Goal: Task Accomplishment & Management: Complete application form

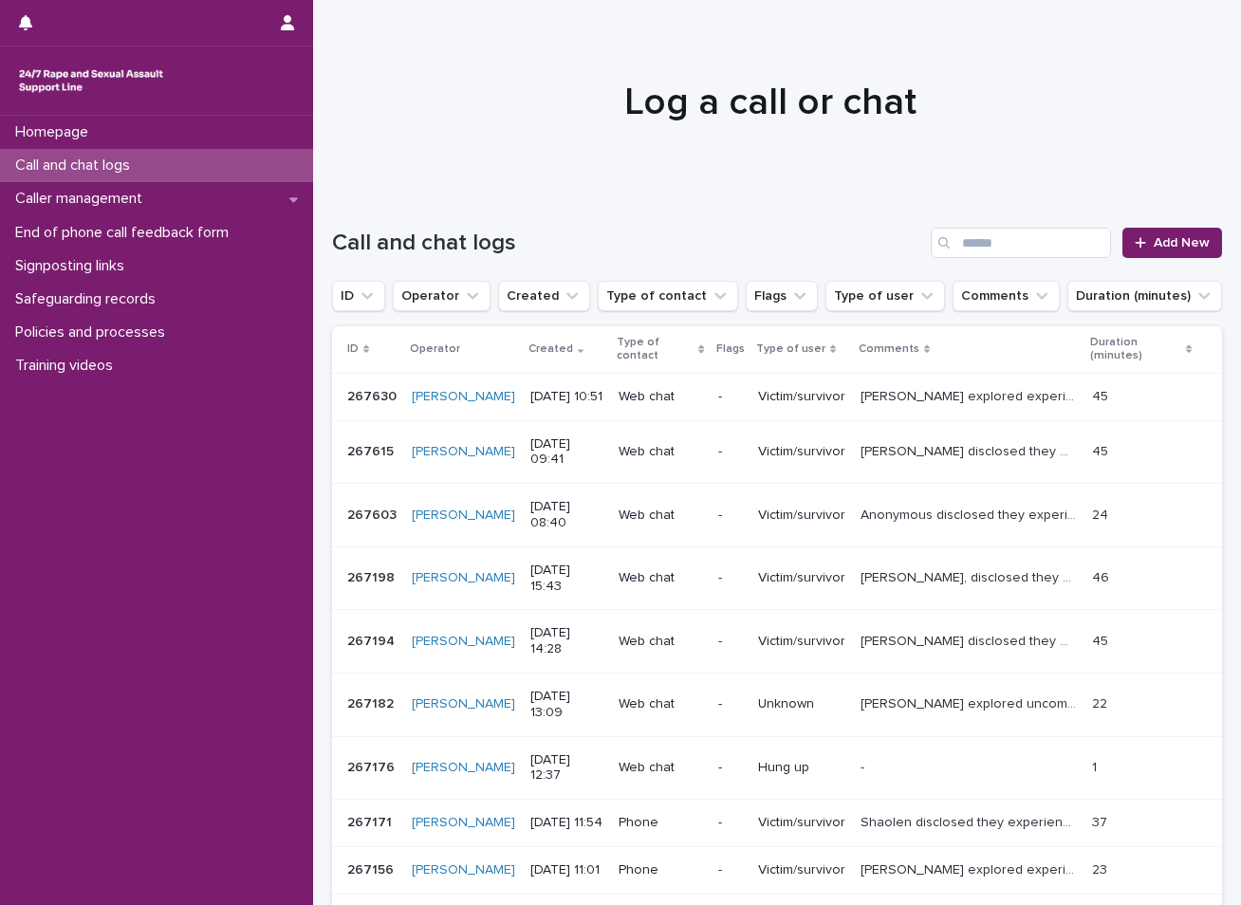
click at [199, 167] on div "Call and chat logs" at bounding box center [156, 165] width 313 height 33
click at [1148, 232] on link "Add New" at bounding box center [1172, 243] width 100 height 30
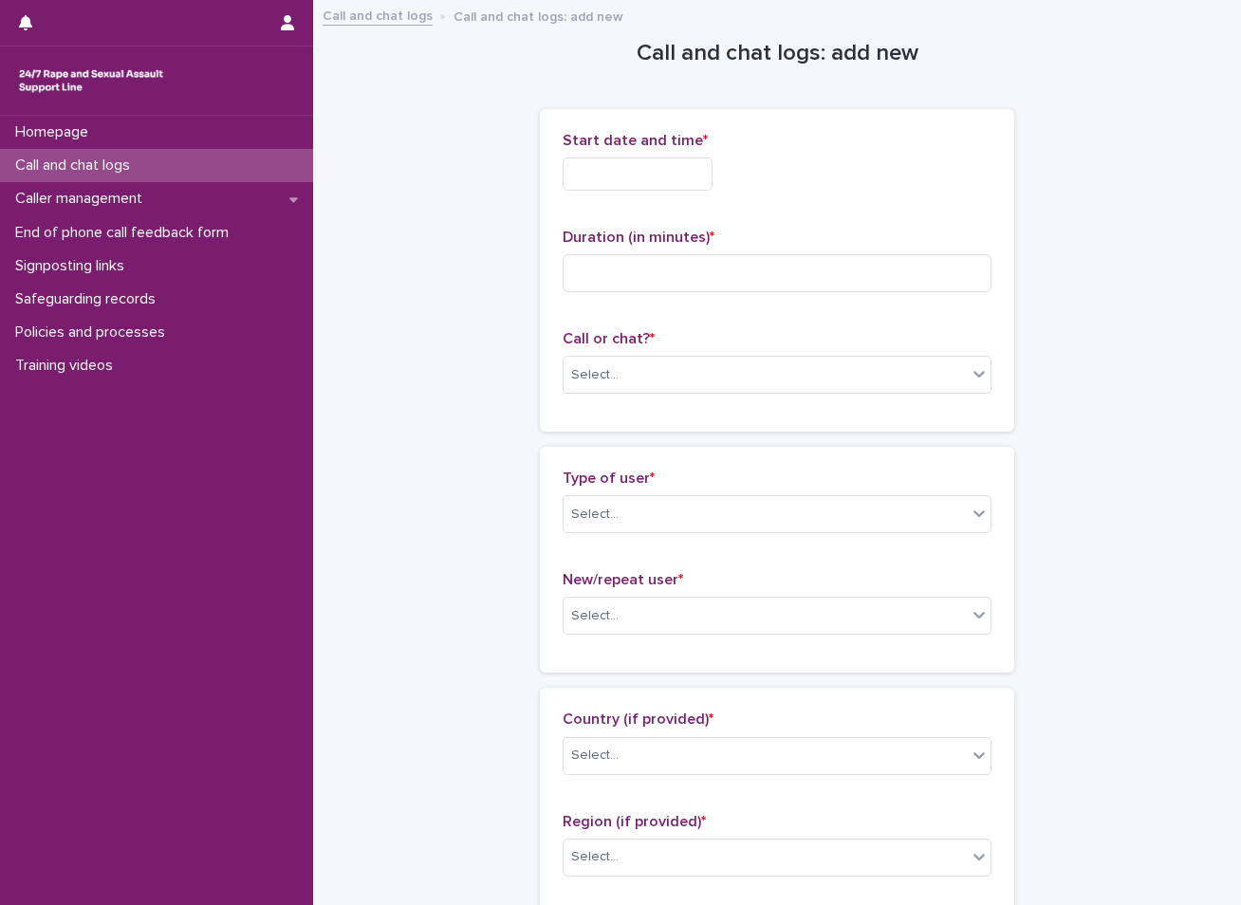
click at [666, 170] on input "text" at bounding box center [638, 174] width 150 height 33
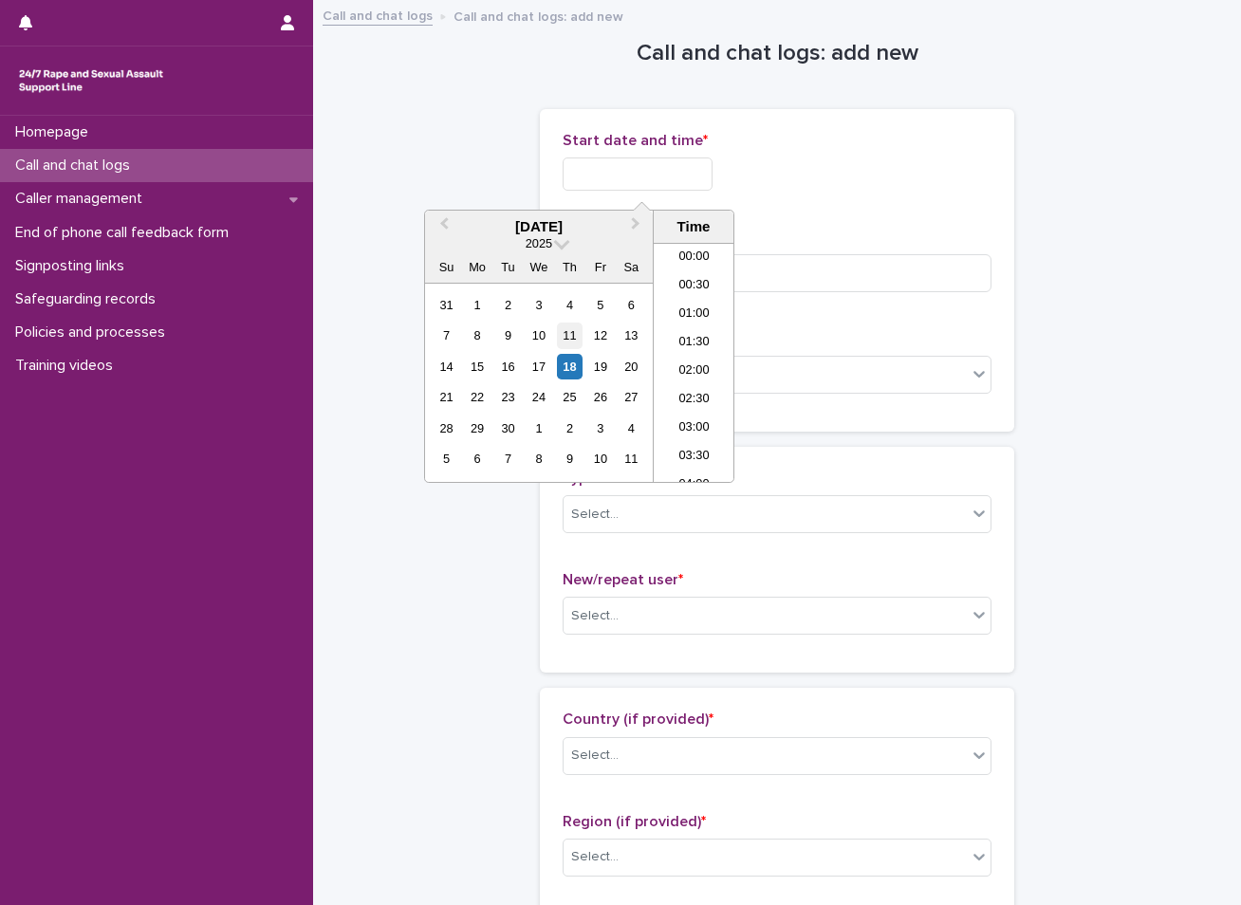
scroll to position [550, 0]
click at [576, 367] on div "18" at bounding box center [570, 367] width 26 height 26
click at [570, 367] on div "18" at bounding box center [570, 367] width 26 height 26
click at [571, 365] on div "18" at bounding box center [570, 367] width 26 height 26
click at [578, 367] on div "18" at bounding box center [570, 367] width 26 height 26
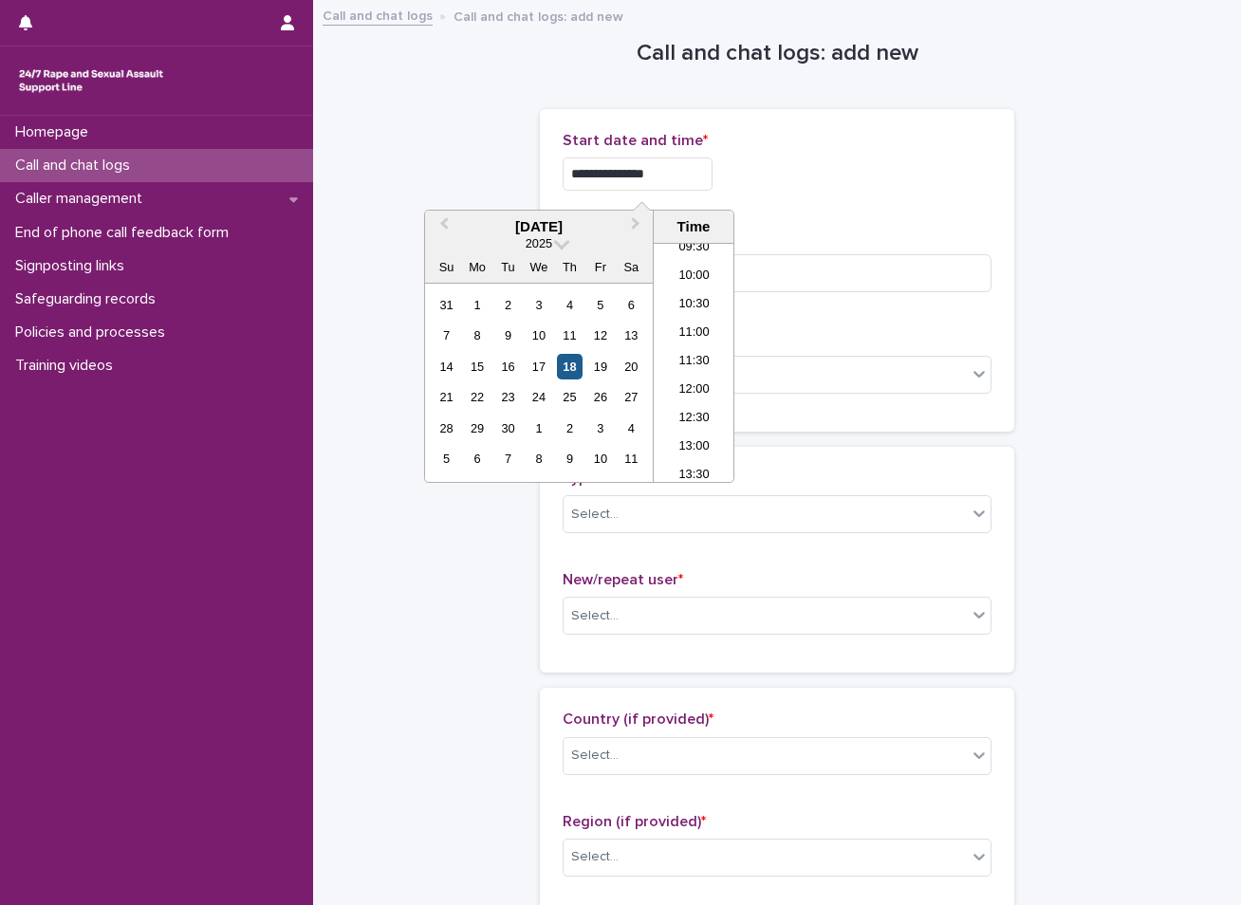
click at [565, 367] on div "18" at bounding box center [570, 367] width 26 height 26
click at [688, 338] on li "11:00" at bounding box center [694, 334] width 81 height 28
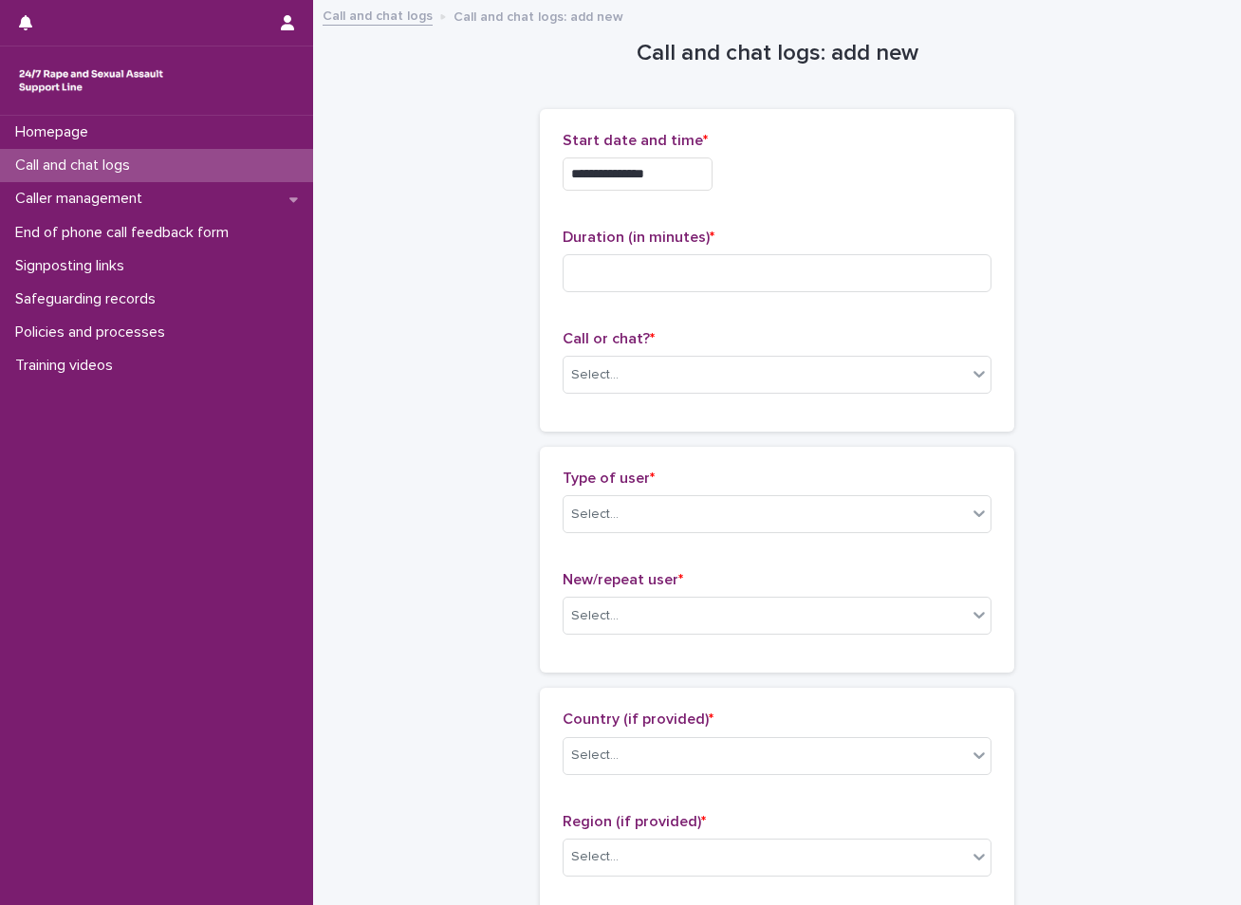
click at [661, 174] on input "**********" at bounding box center [638, 174] width 150 height 33
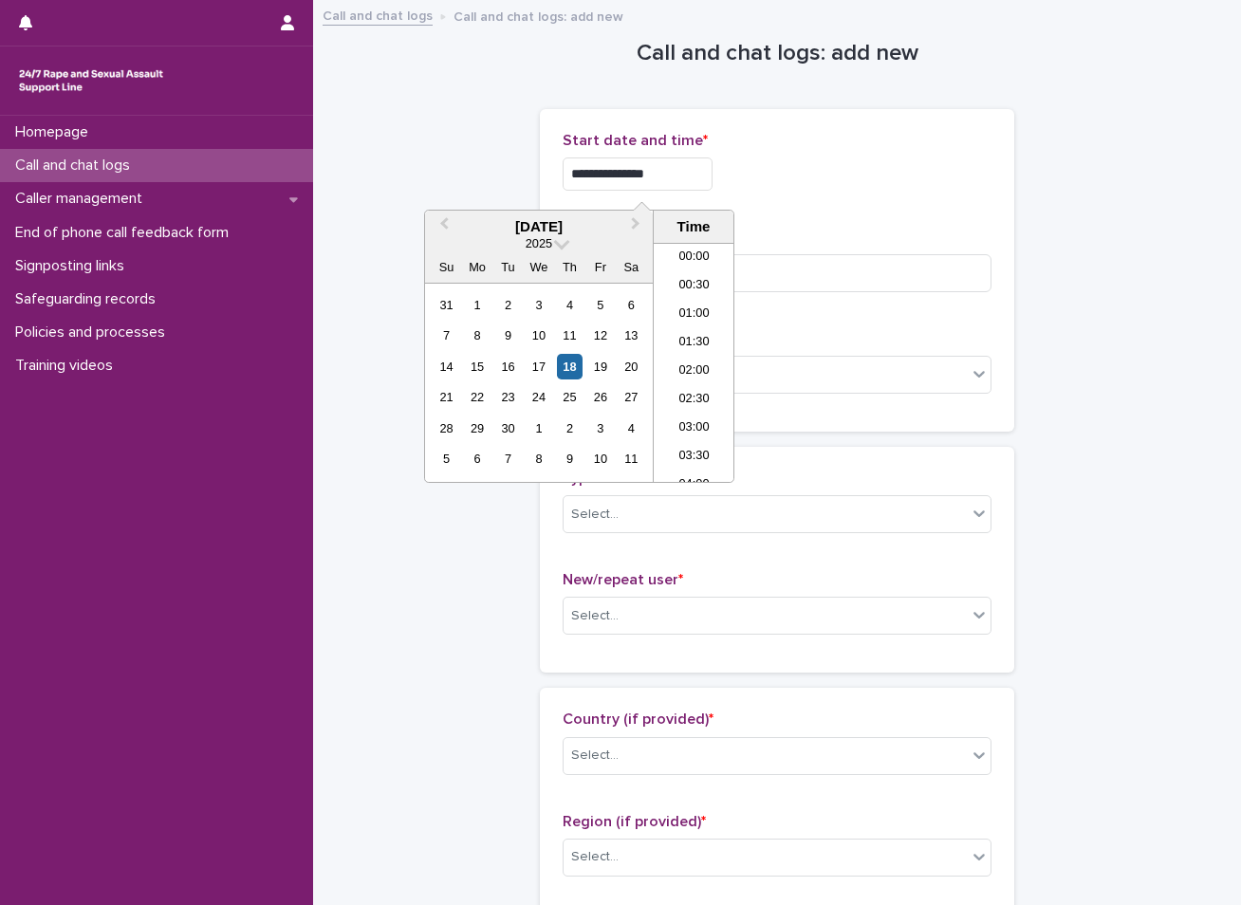
scroll to position [522, 0]
type input "**********"
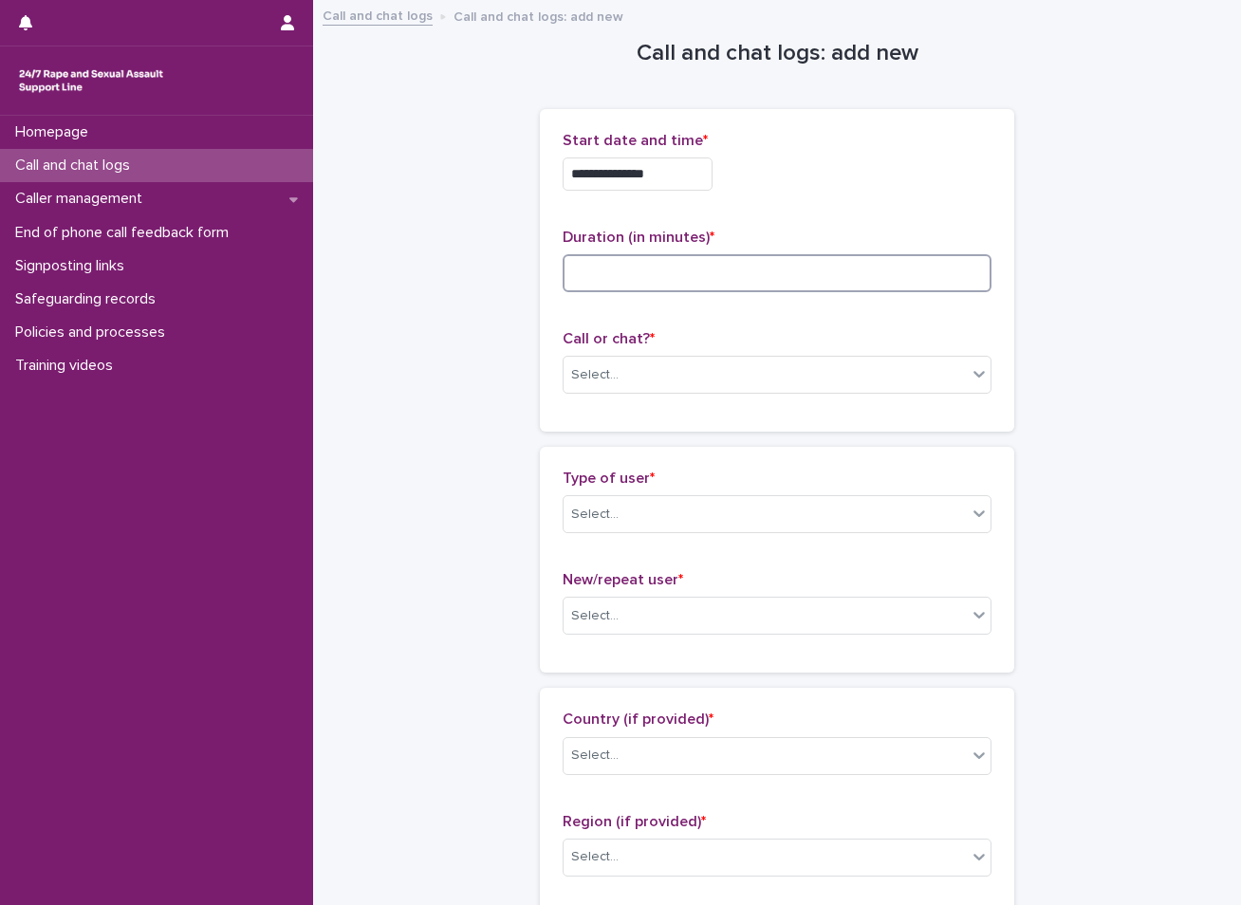
click at [706, 260] on input at bounding box center [777, 273] width 429 height 38
click at [607, 279] on input at bounding box center [777, 273] width 429 height 38
type input "**"
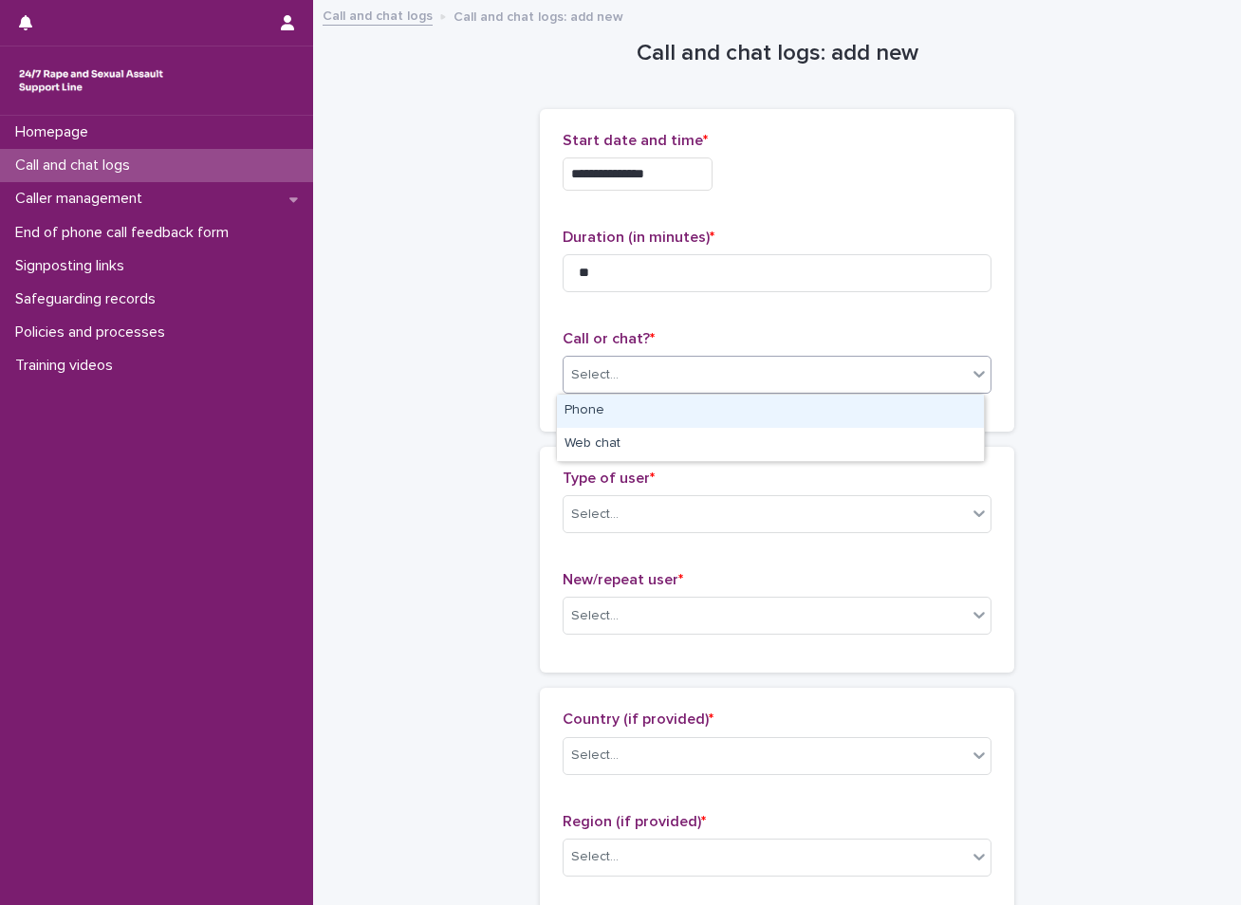
click at [679, 376] on div "Select..." at bounding box center [765, 375] width 403 height 31
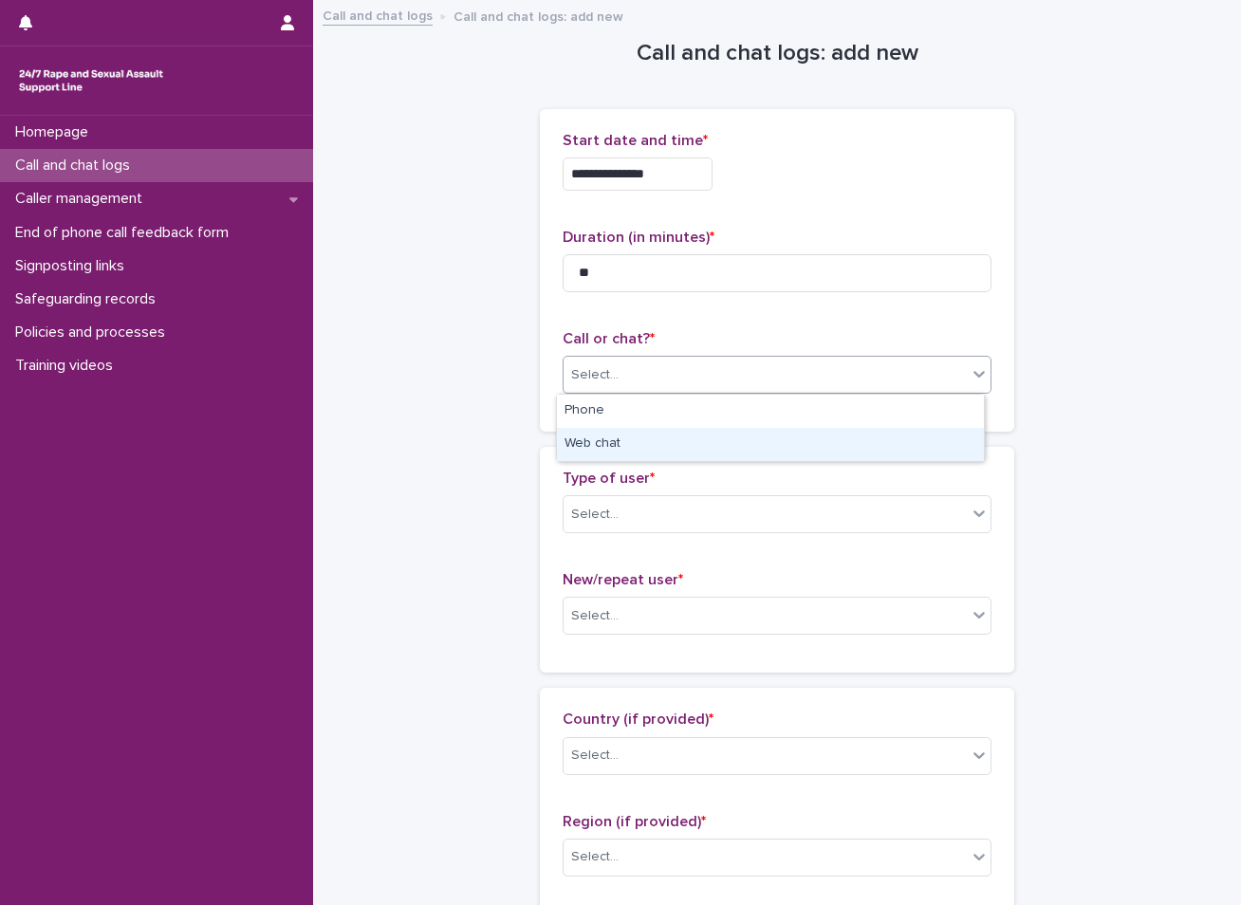
click at [604, 436] on div "Web chat" at bounding box center [770, 444] width 427 height 33
click at [608, 493] on div "Type of user * Select..." at bounding box center [777, 509] width 429 height 79
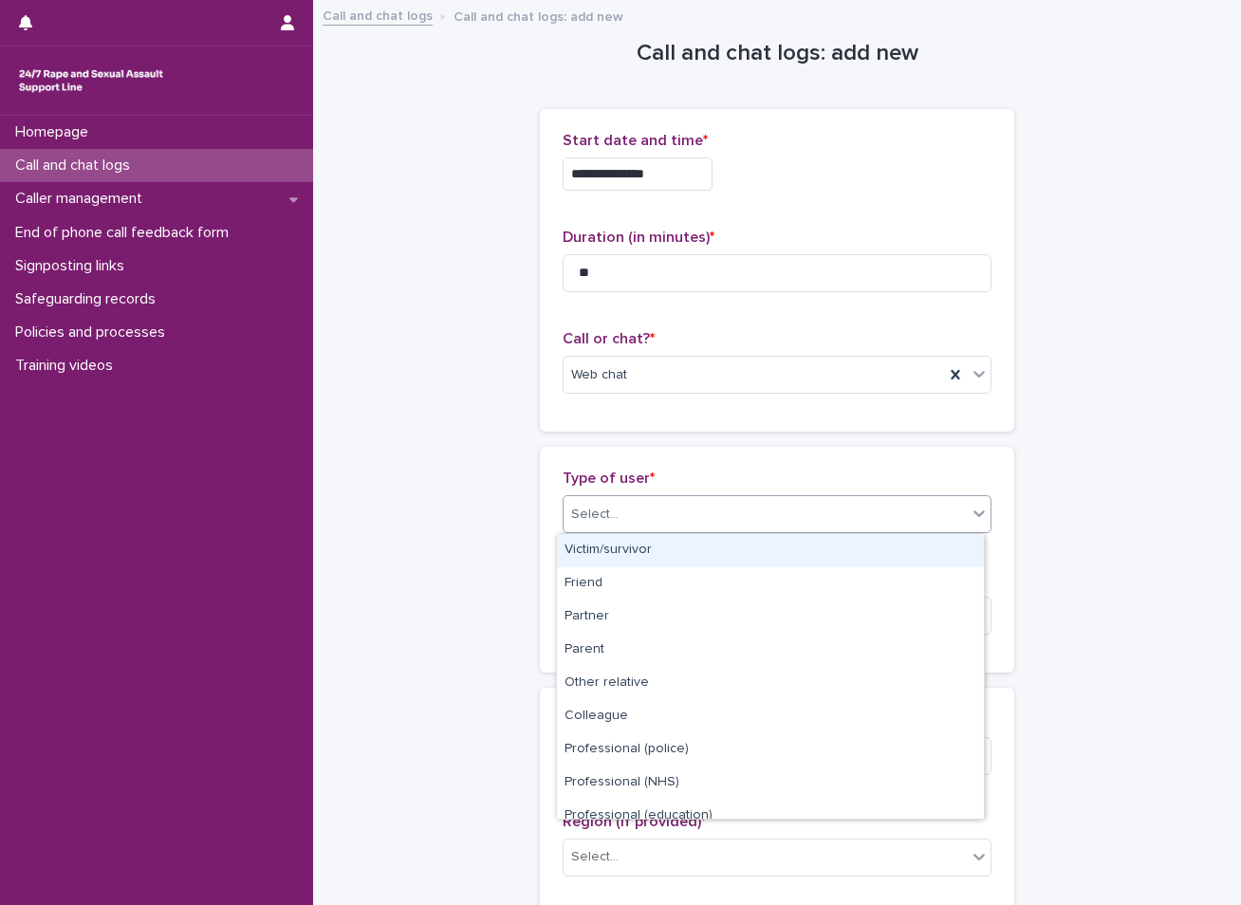
click at [579, 540] on div "Victim/survivor" at bounding box center [770, 550] width 427 height 33
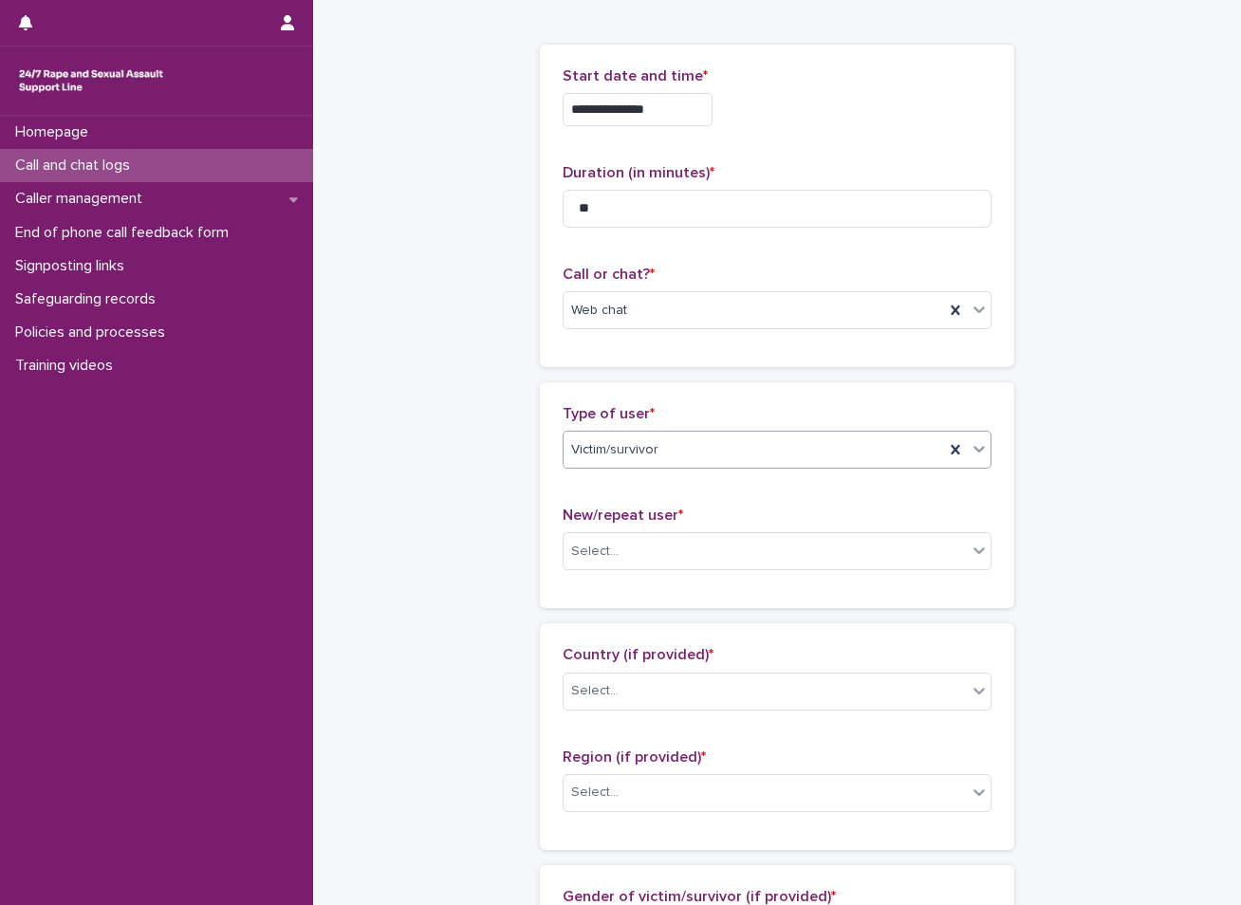
scroll to position [95, 0]
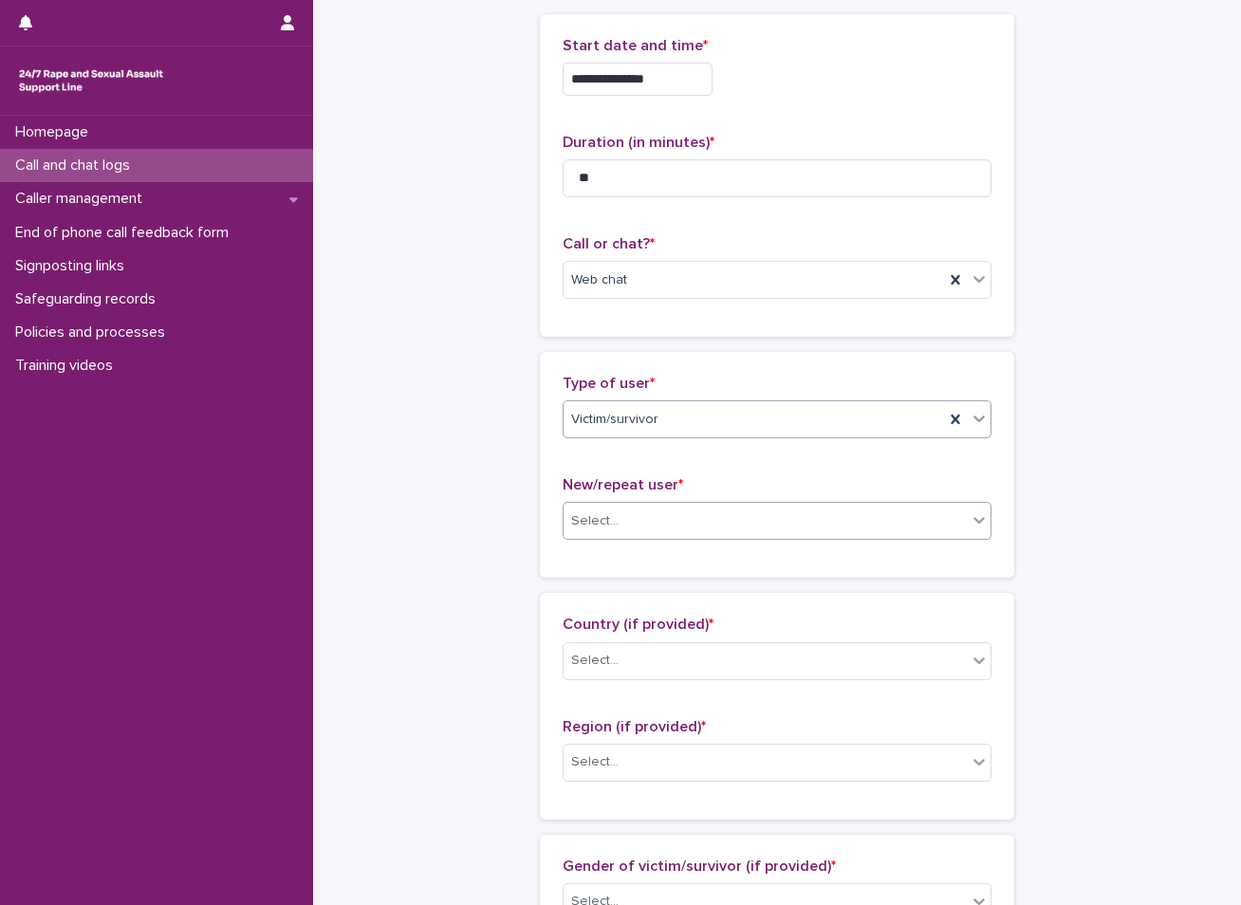
click at [642, 516] on div "Select..." at bounding box center [765, 521] width 403 height 31
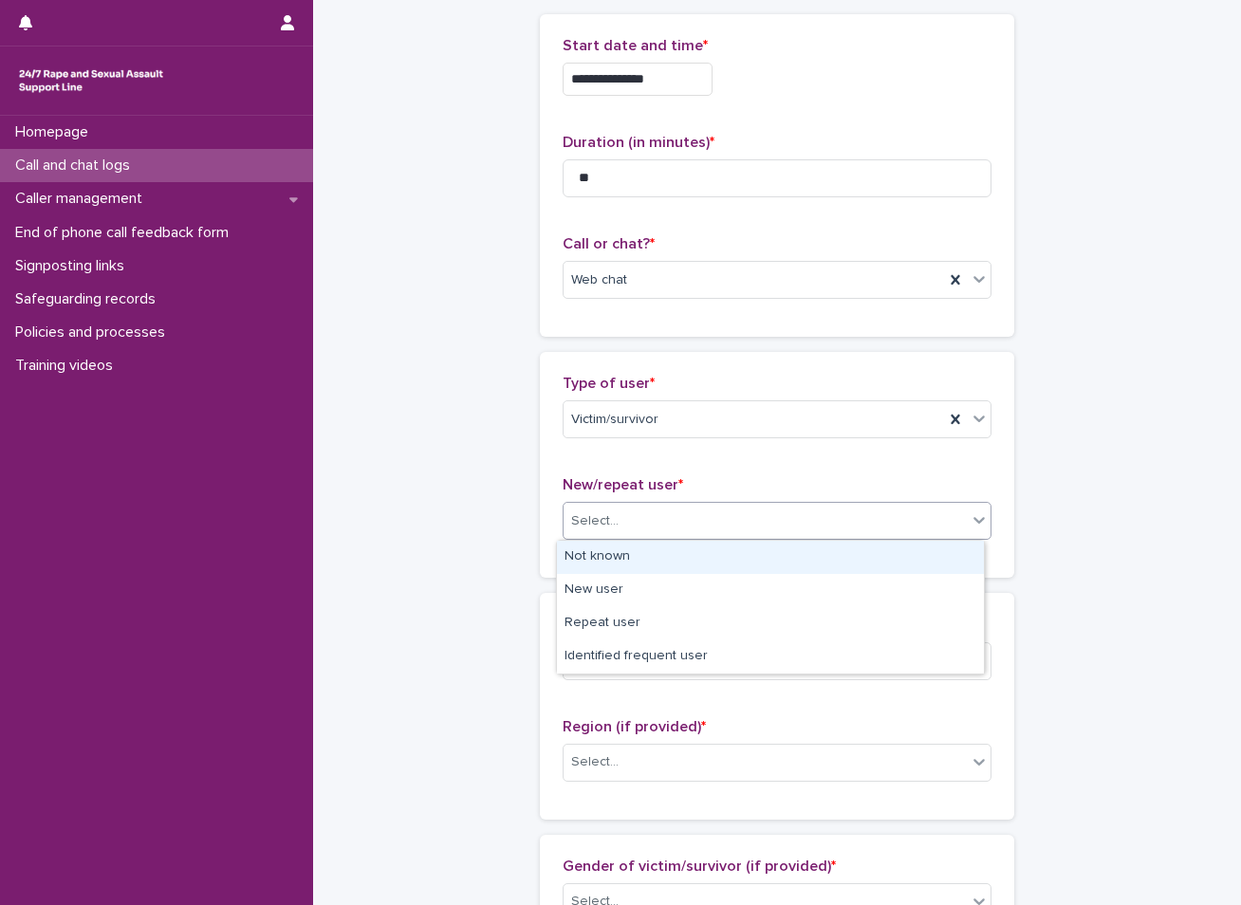
click at [590, 555] on div "Not known" at bounding box center [770, 557] width 427 height 33
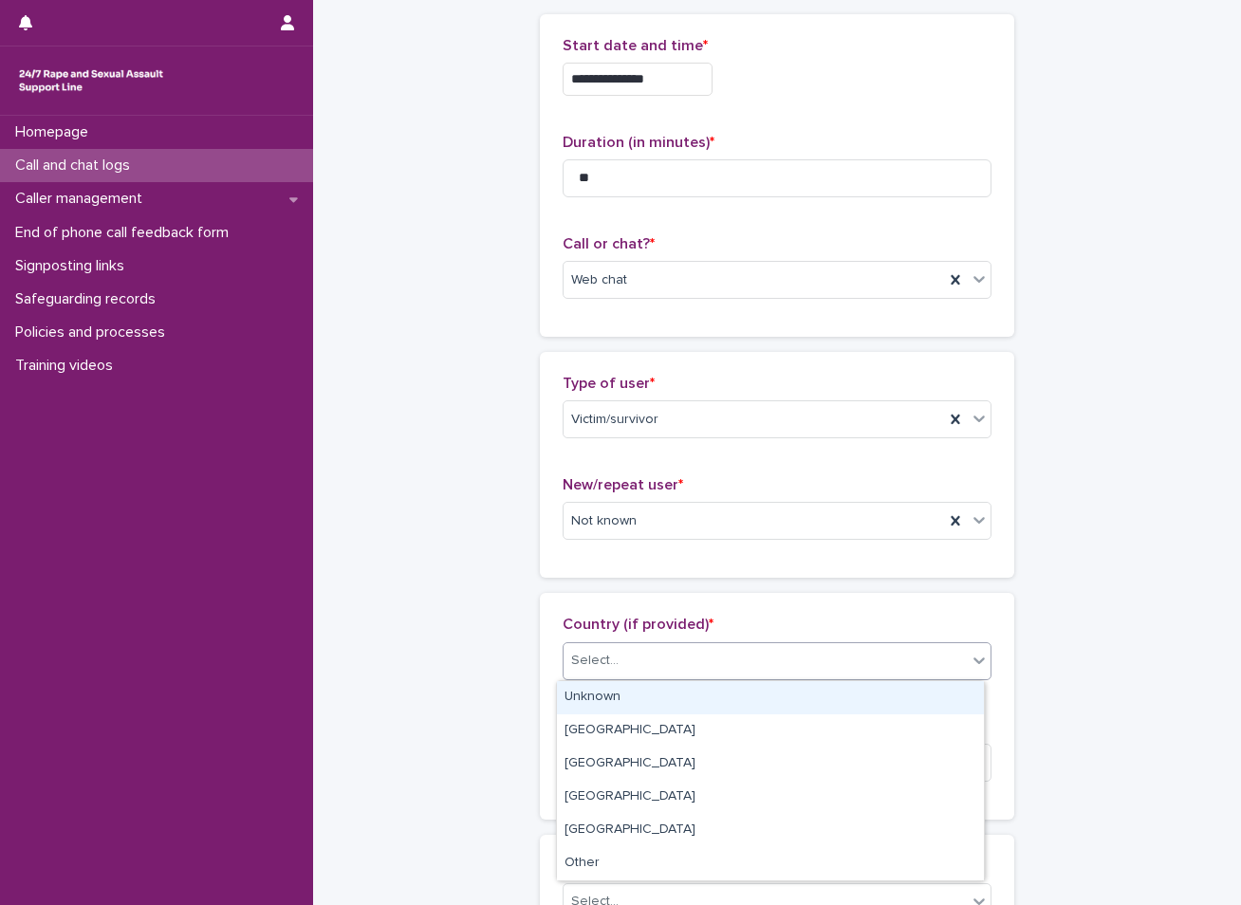
click at [564, 659] on div "Select..." at bounding box center [765, 660] width 403 height 31
click at [607, 700] on div "Unknown" at bounding box center [770, 697] width 427 height 33
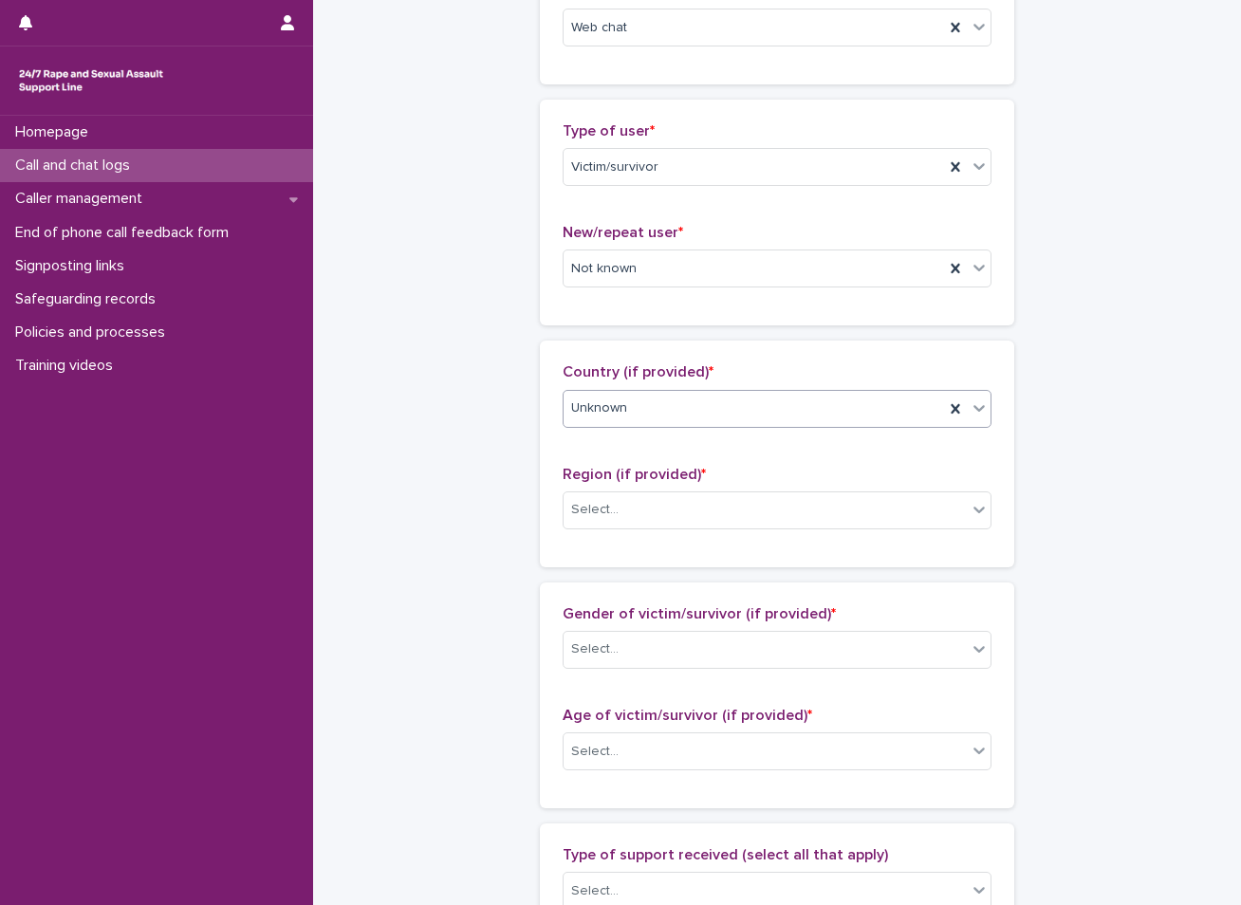
scroll to position [380, 0]
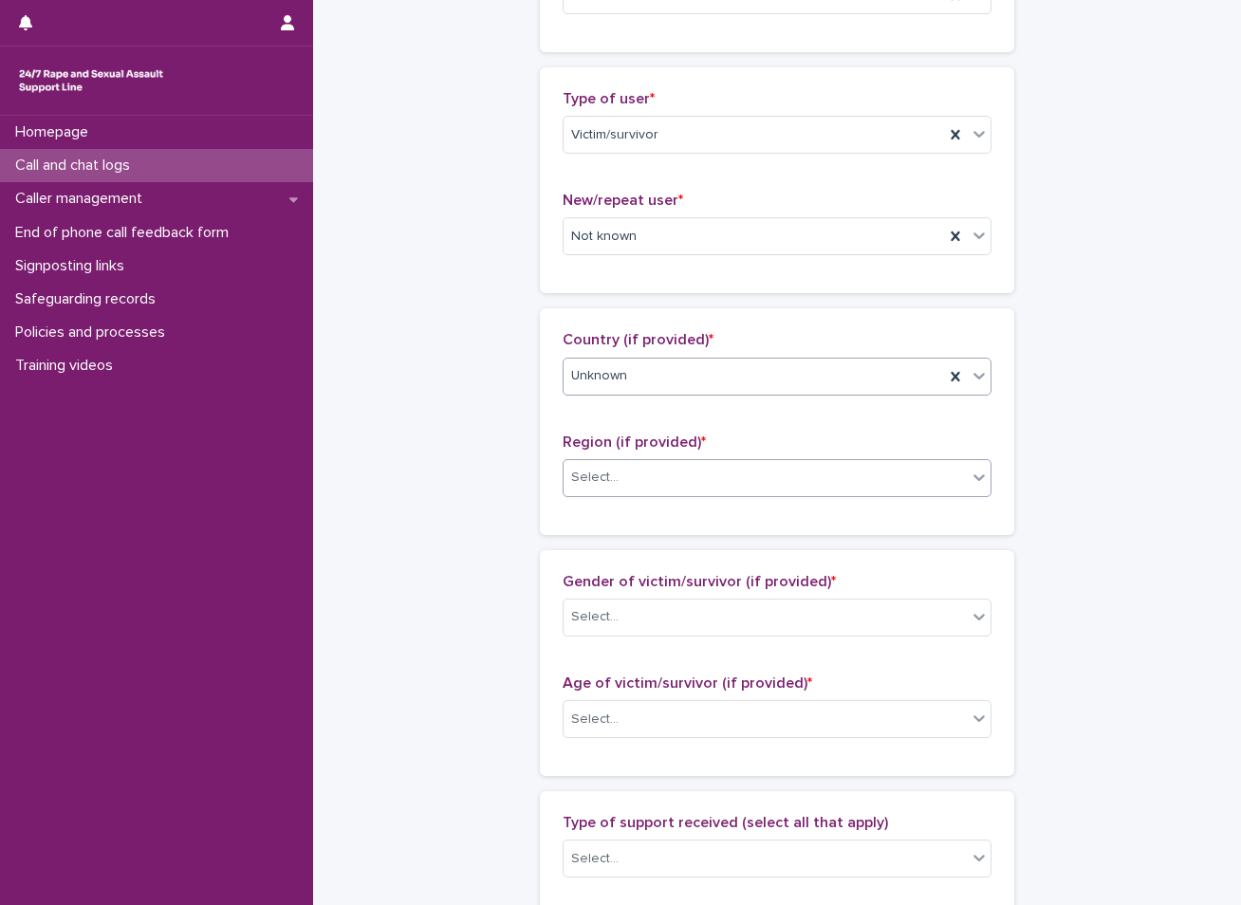
click at [698, 473] on div "Select..." at bounding box center [765, 477] width 403 height 31
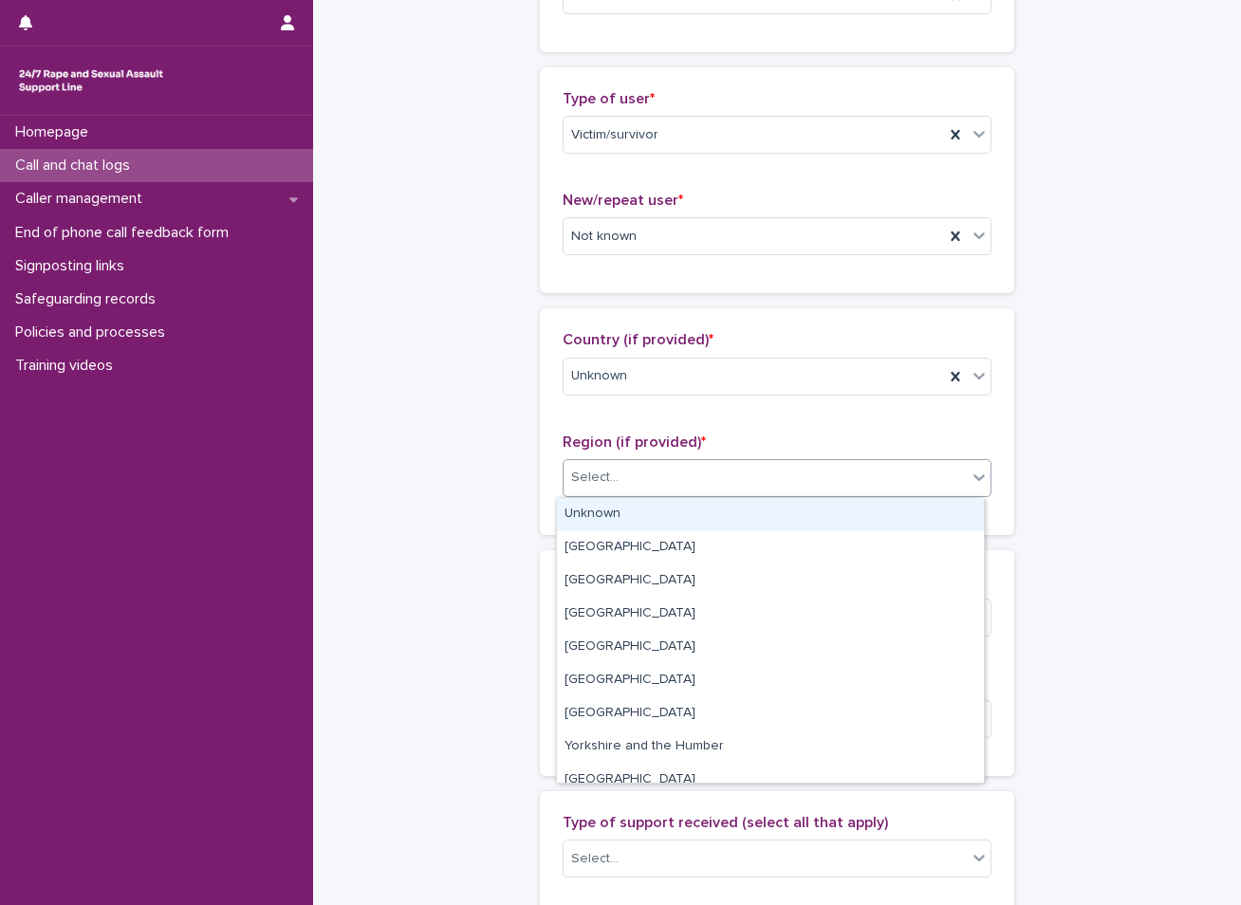
click at [638, 513] on div "Unknown" at bounding box center [770, 514] width 427 height 33
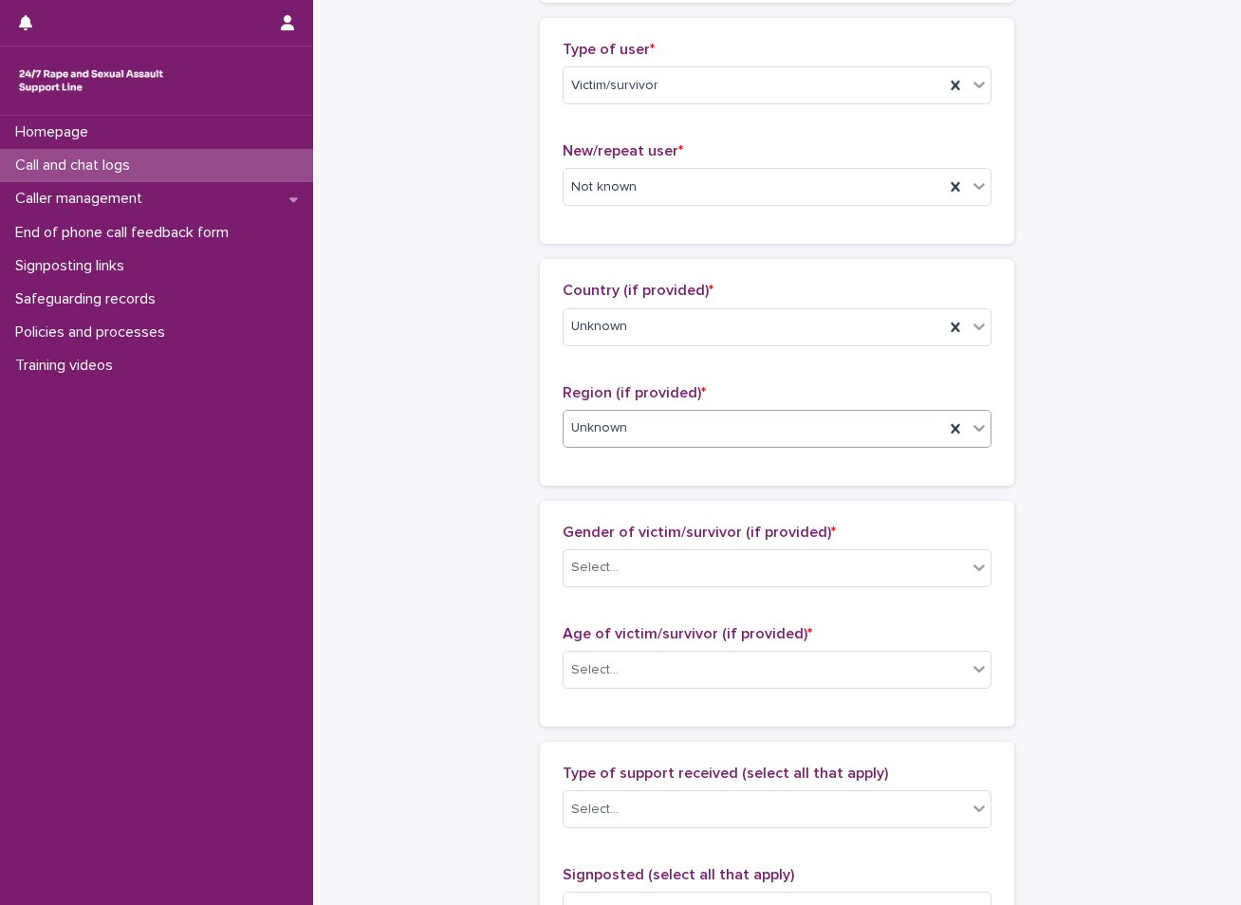
scroll to position [569, 0]
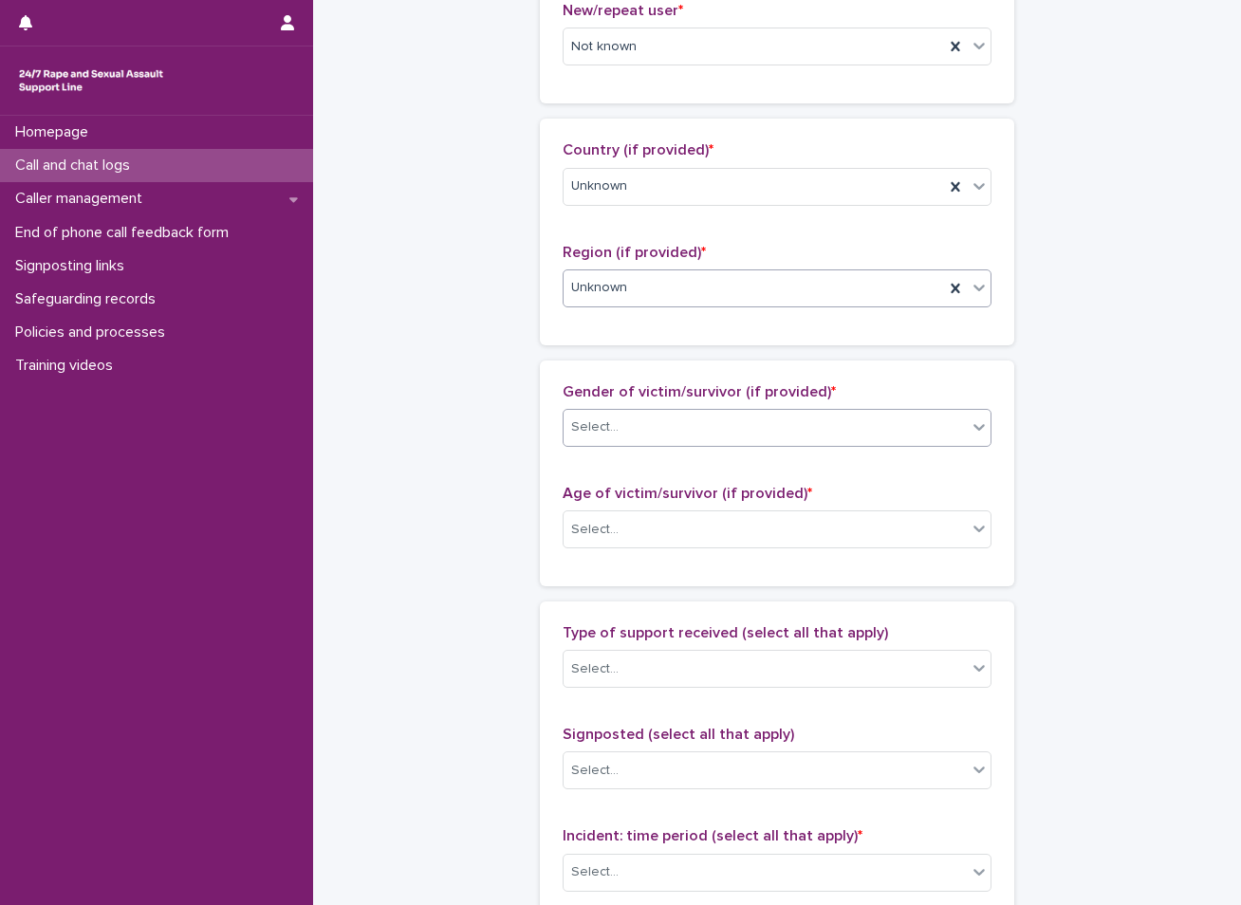
click at [685, 429] on div "Select..." at bounding box center [765, 427] width 403 height 31
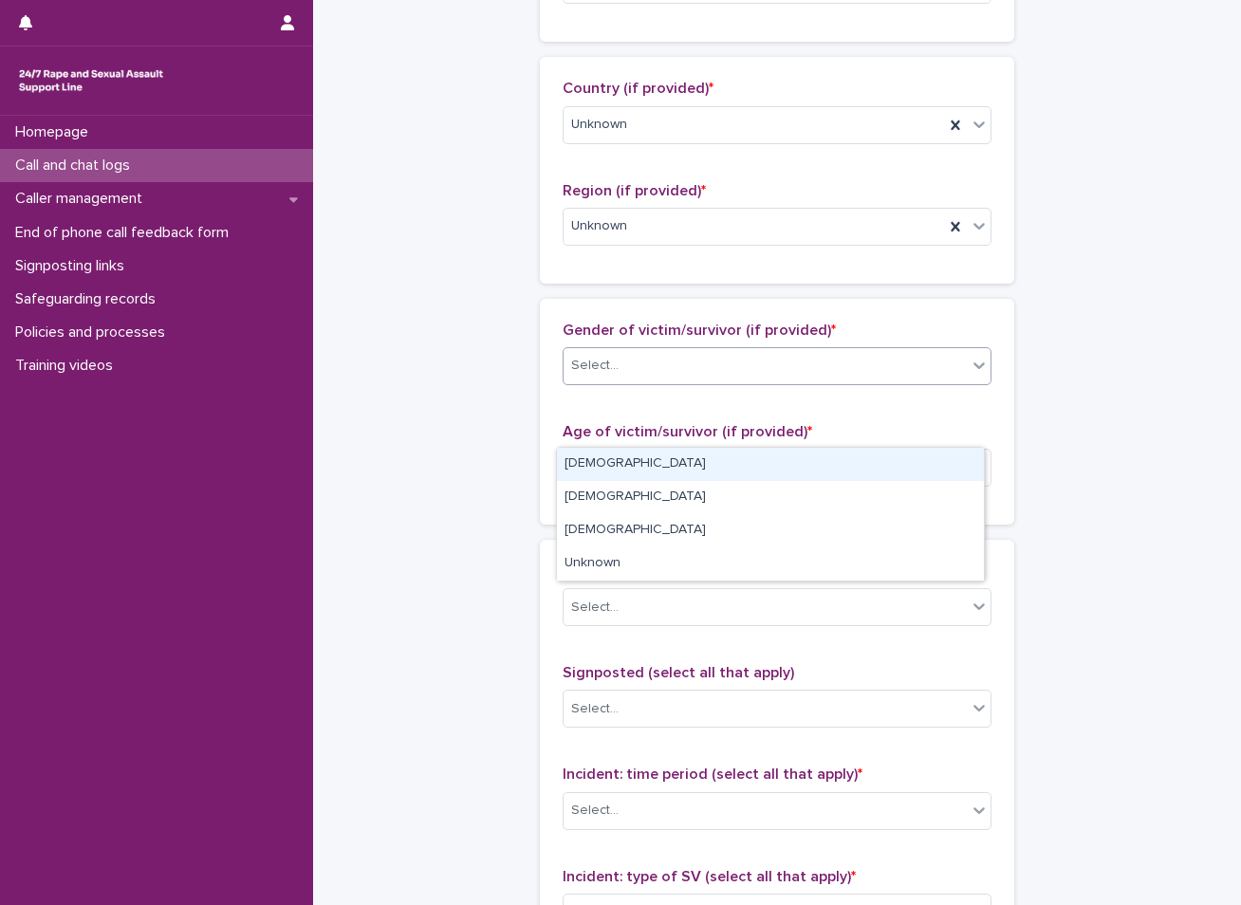
scroll to position [664, 0]
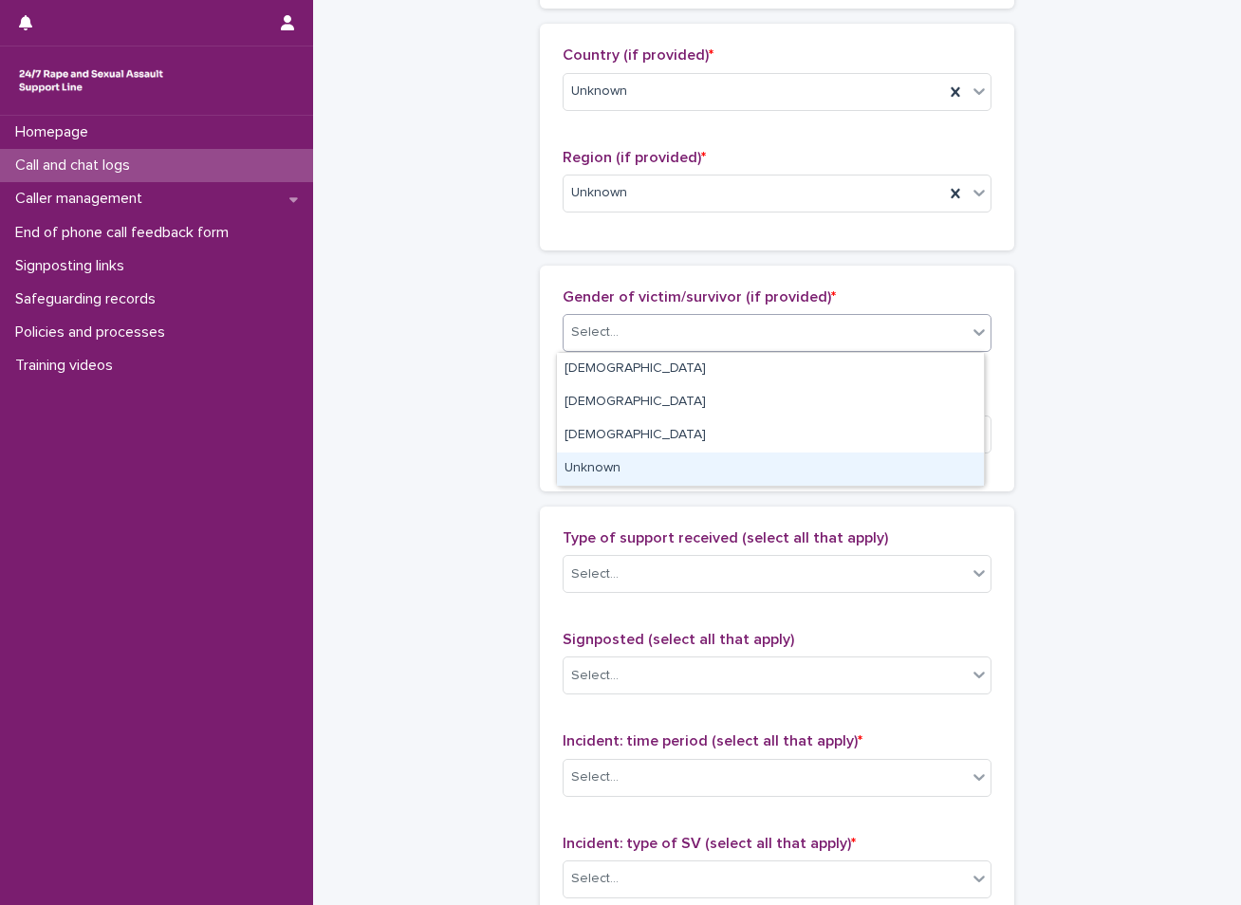
drag, startPoint x: 572, startPoint y: 451, endPoint x: 567, endPoint y: 463, distance: 13.2
click at [567, 463] on div "Unknown" at bounding box center [770, 469] width 427 height 33
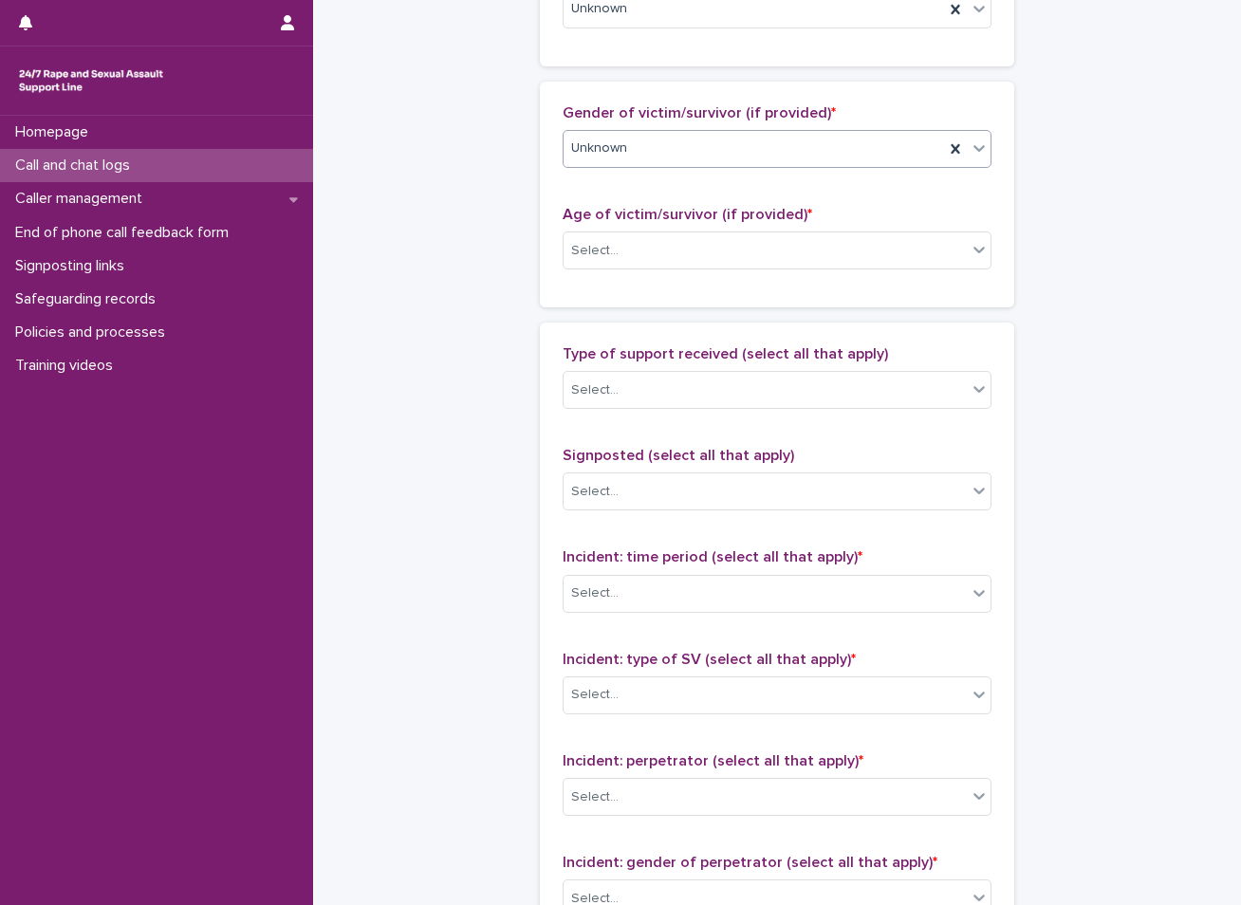
scroll to position [854, 0]
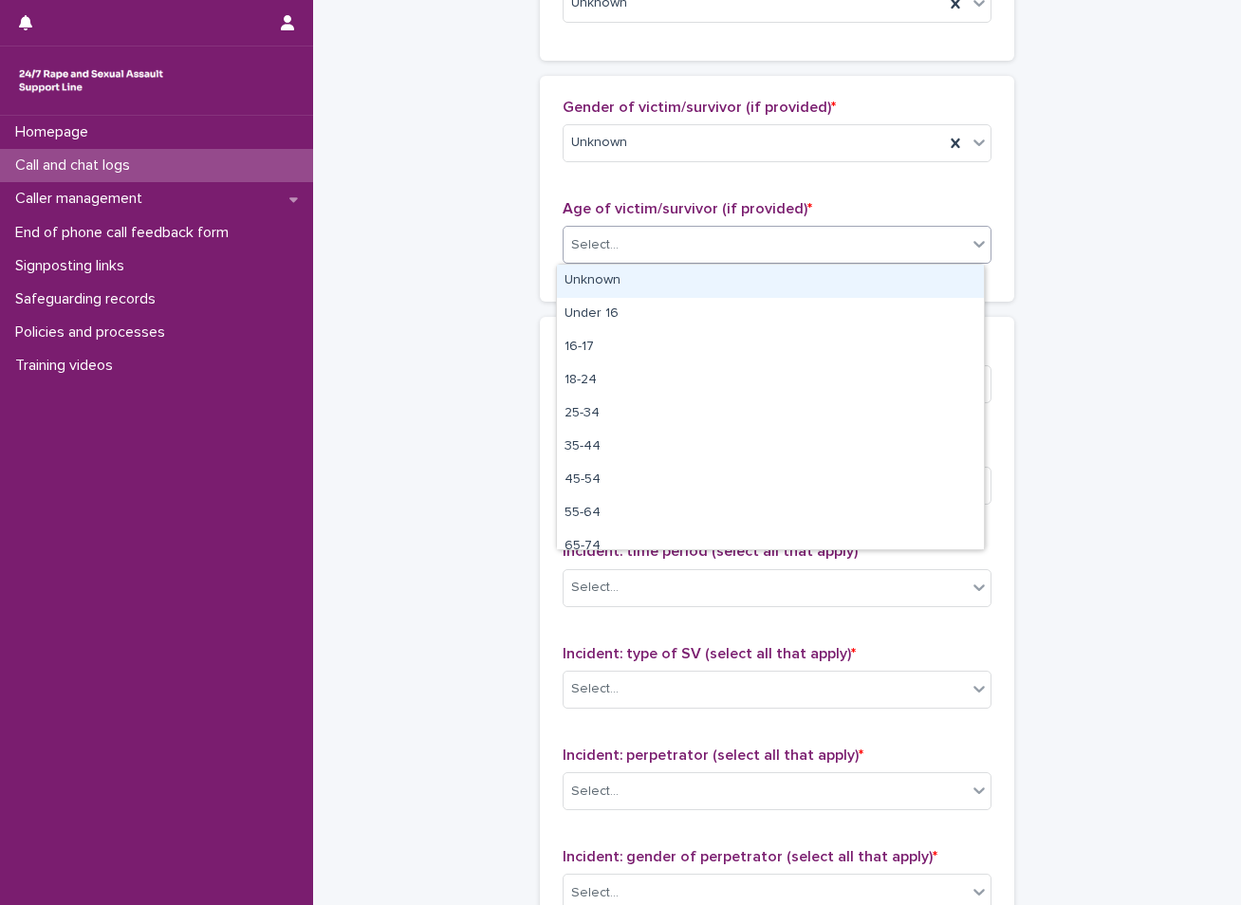
click at [715, 232] on div "Select..." at bounding box center [765, 245] width 403 height 31
click at [637, 286] on div "Unknown" at bounding box center [770, 281] width 427 height 33
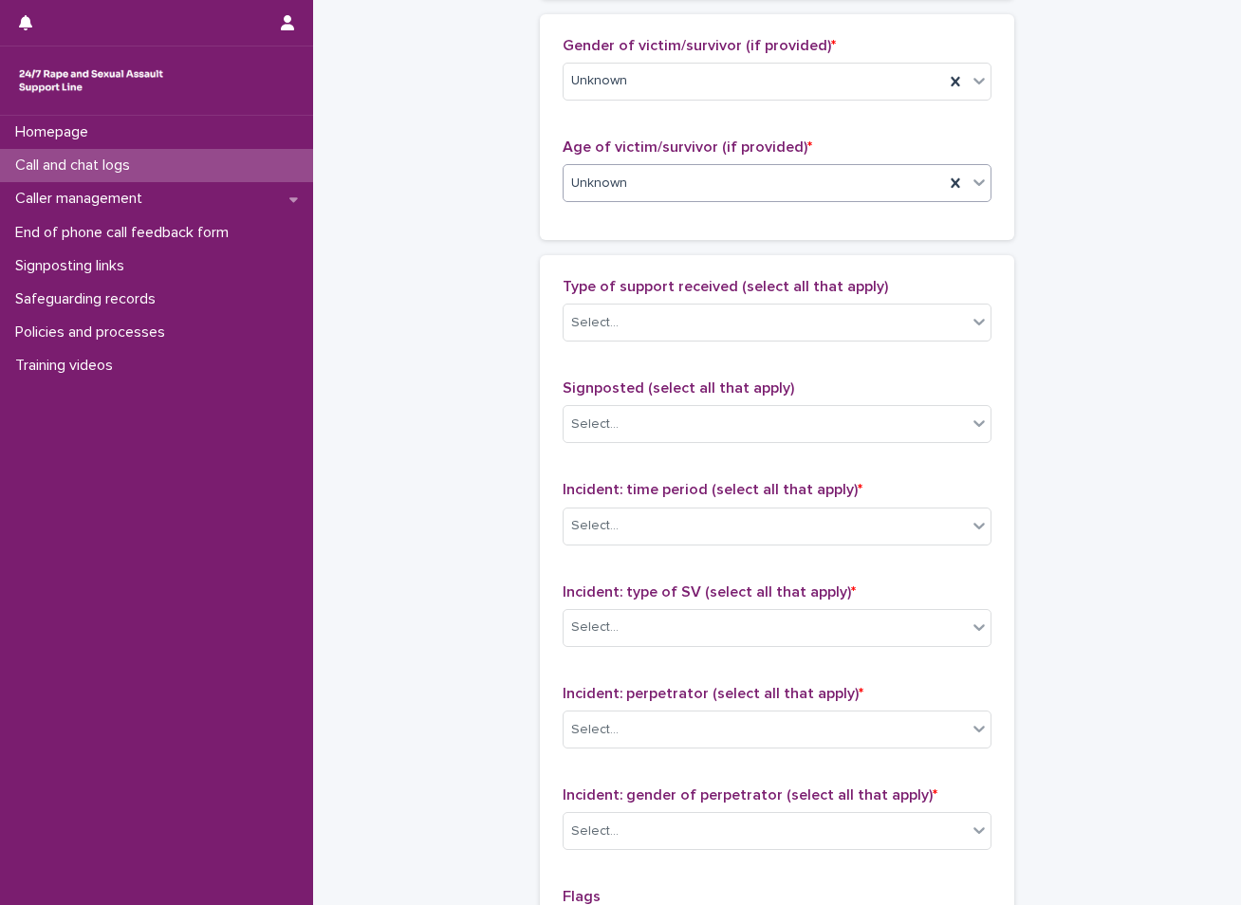
scroll to position [949, 0]
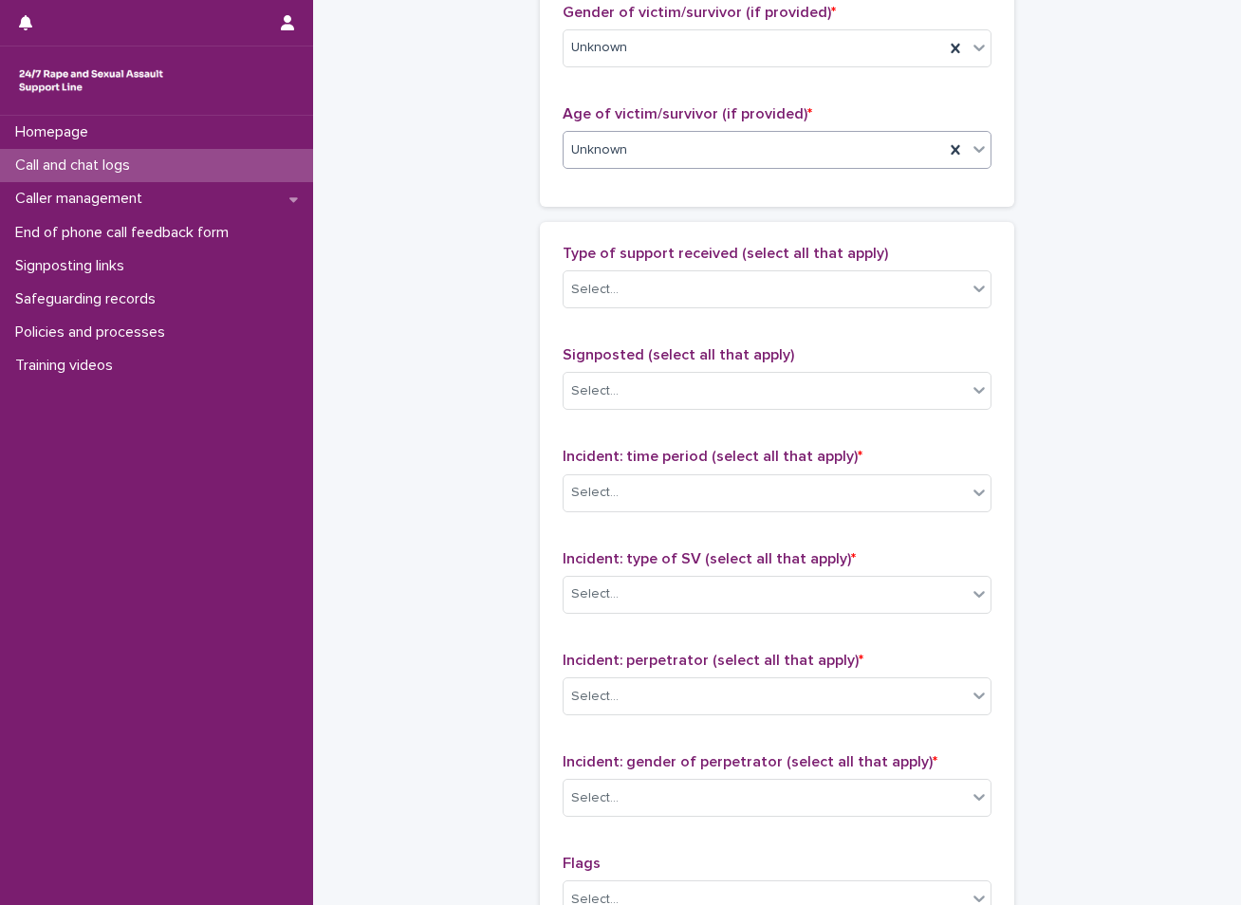
click at [642, 287] on div "Select..." at bounding box center [765, 289] width 403 height 31
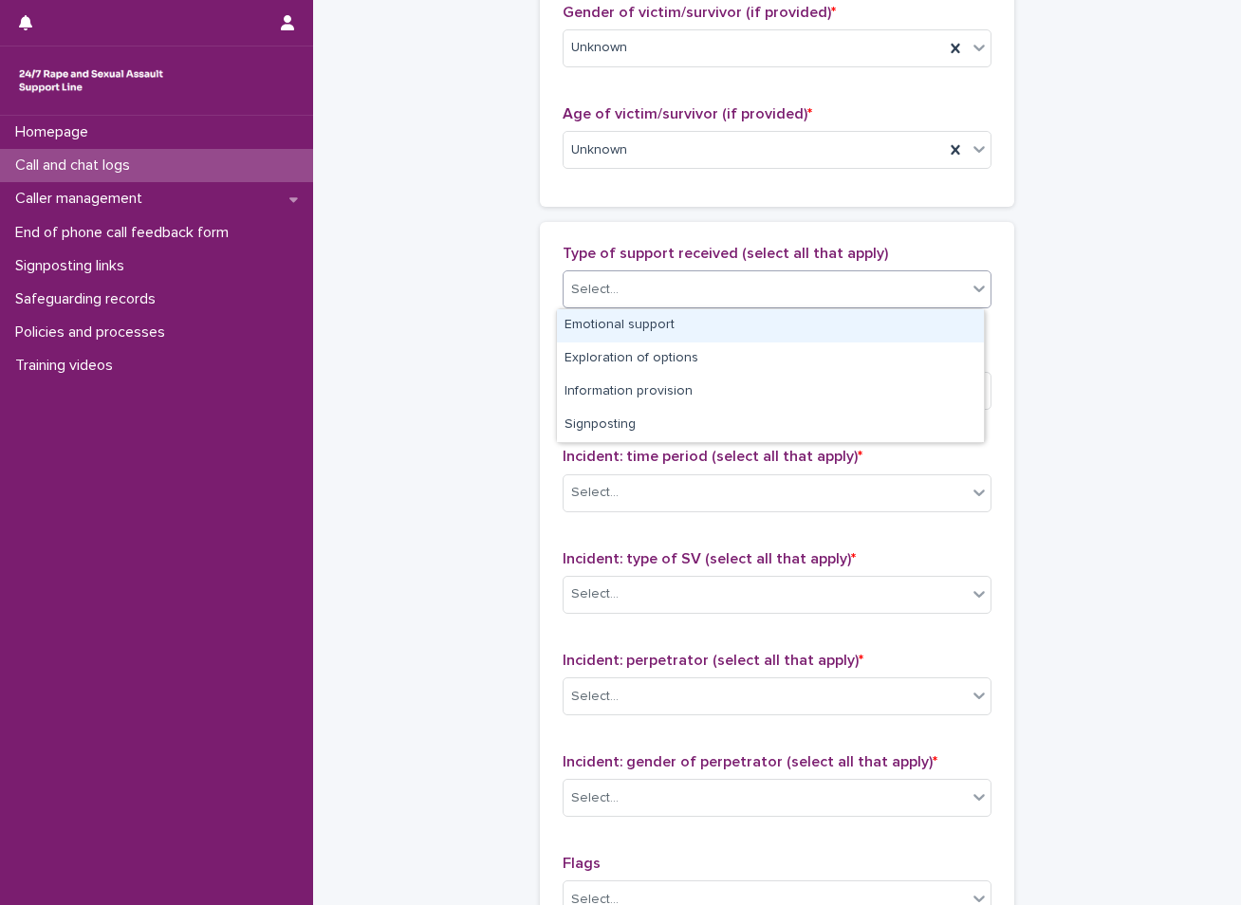
click at [631, 331] on div "Emotional support" at bounding box center [770, 325] width 427 height 33
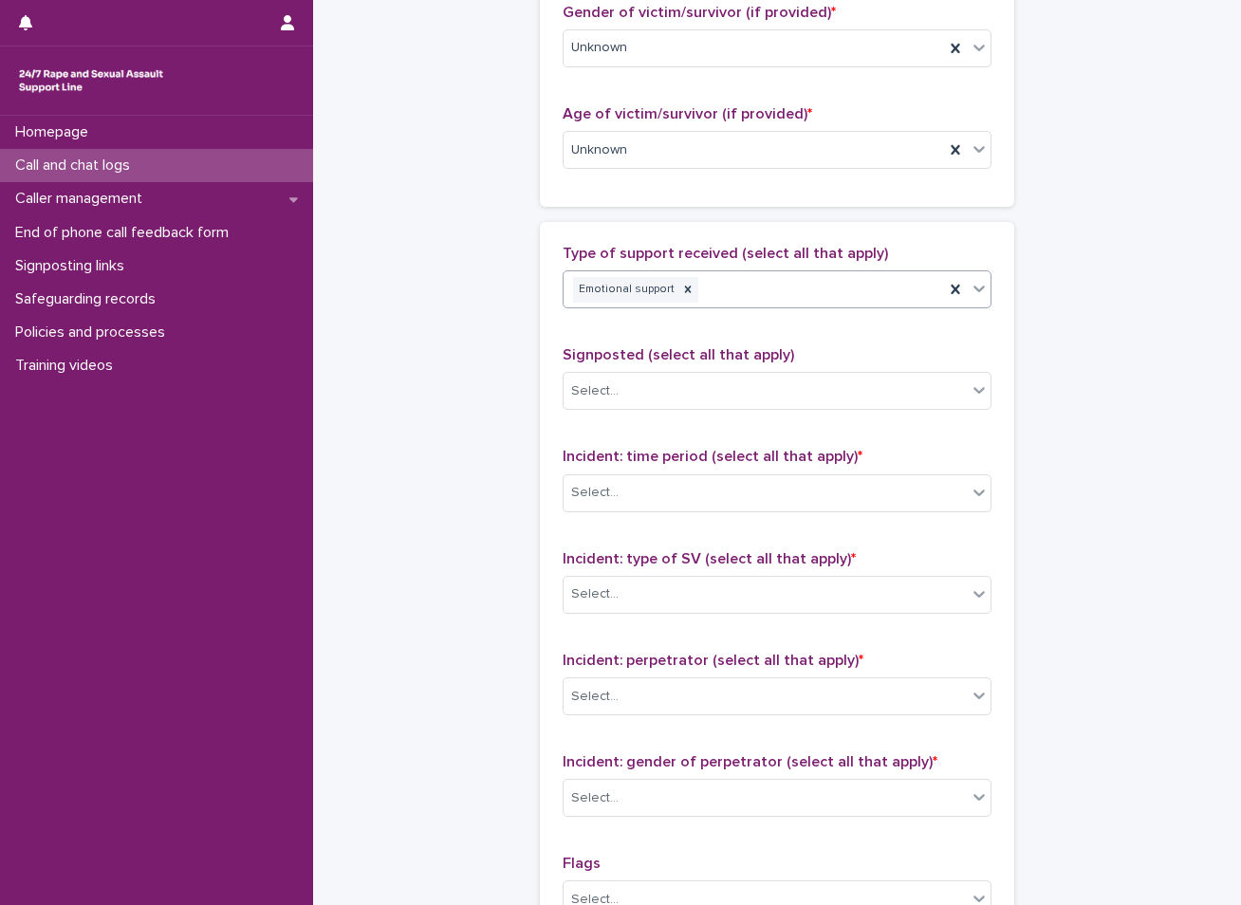
click at [740, 289] on div "Emotional support" at bounding box center [754, 289] width 380 height 33
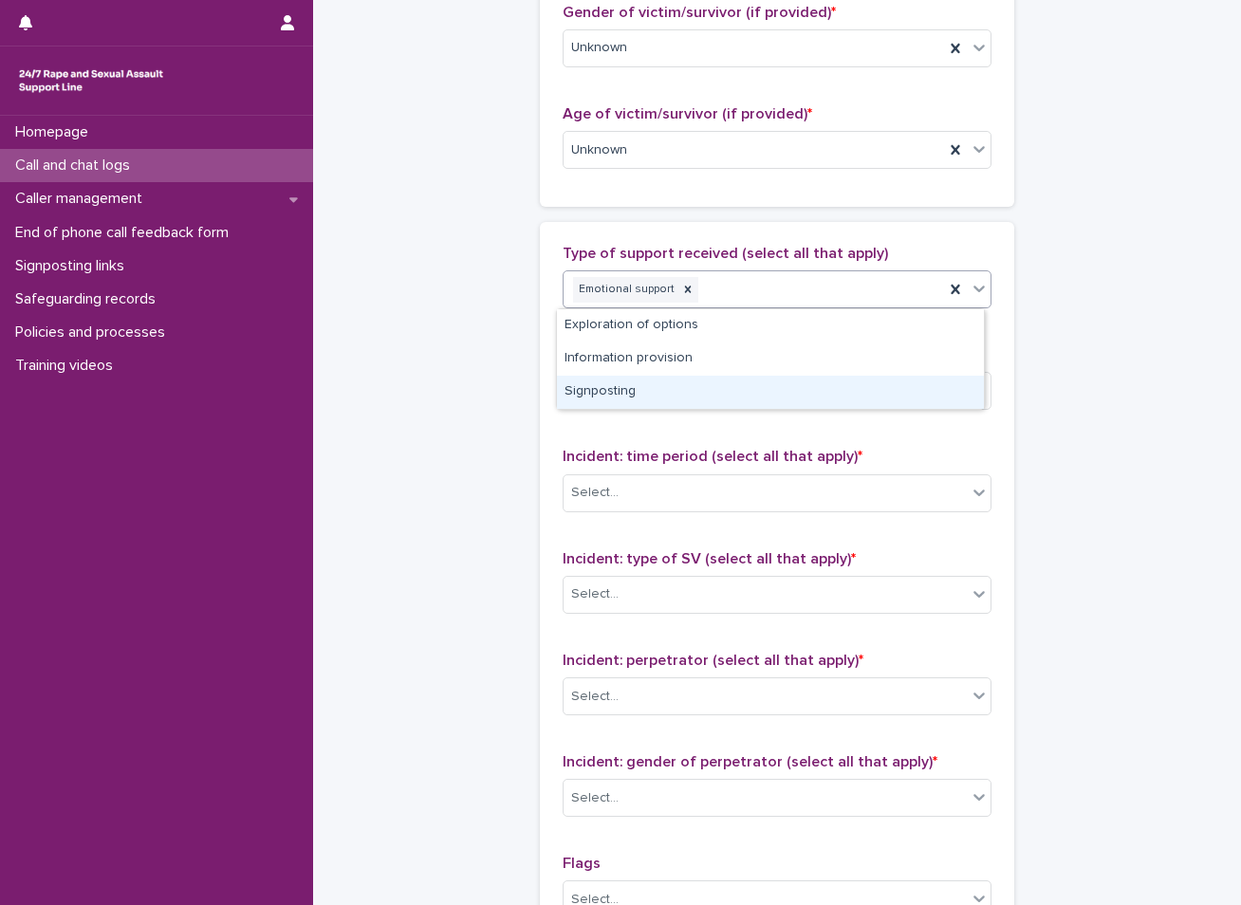
click at [621, 394] on div "Signposting" at bounding box center [770, 392] width 427 height 33
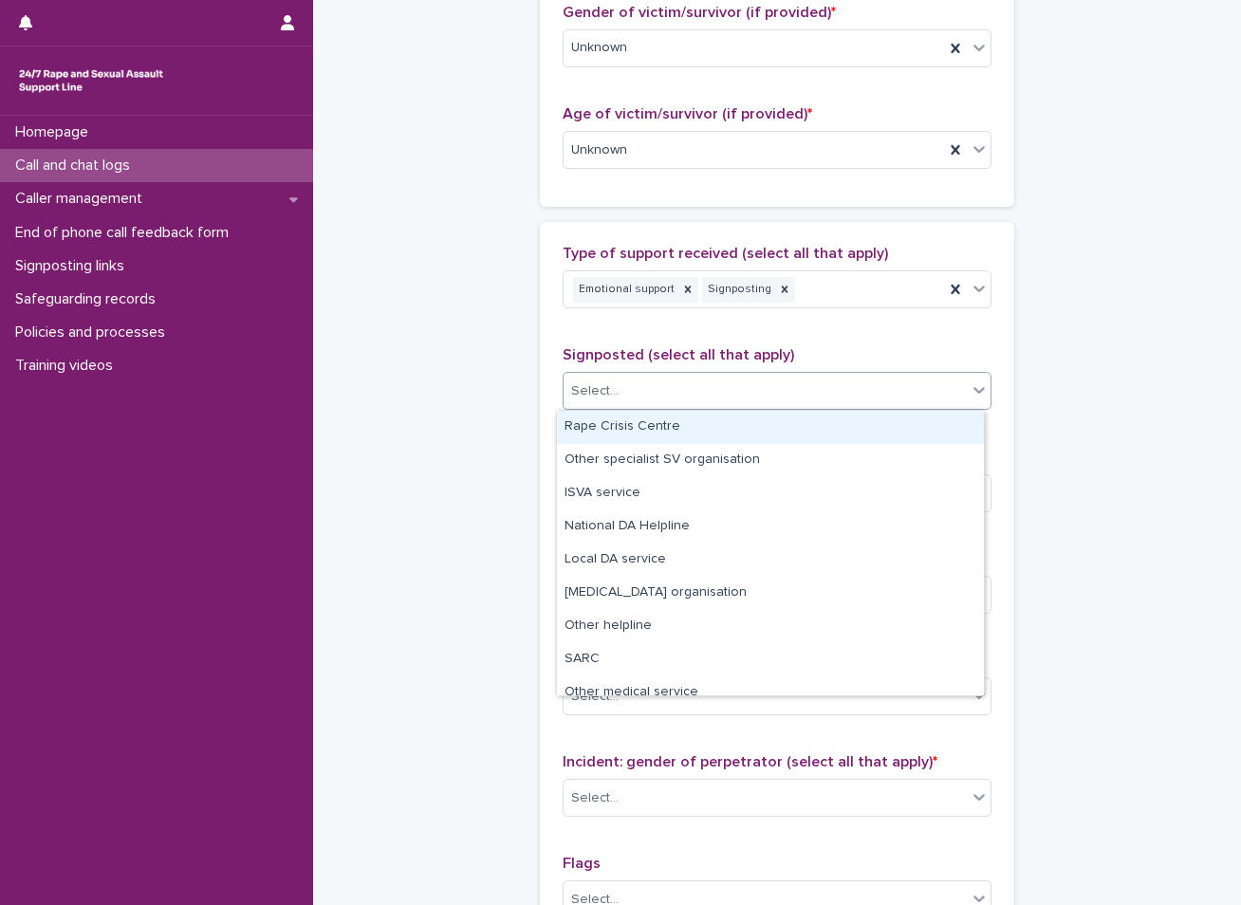
click at [624, 385] on div "Select..." at bounding box center [765, 391] width 403 height 31
click at [607, 431] on div "Rape Crisis Centre" at bounding box center [770, 427] width 427 height 33
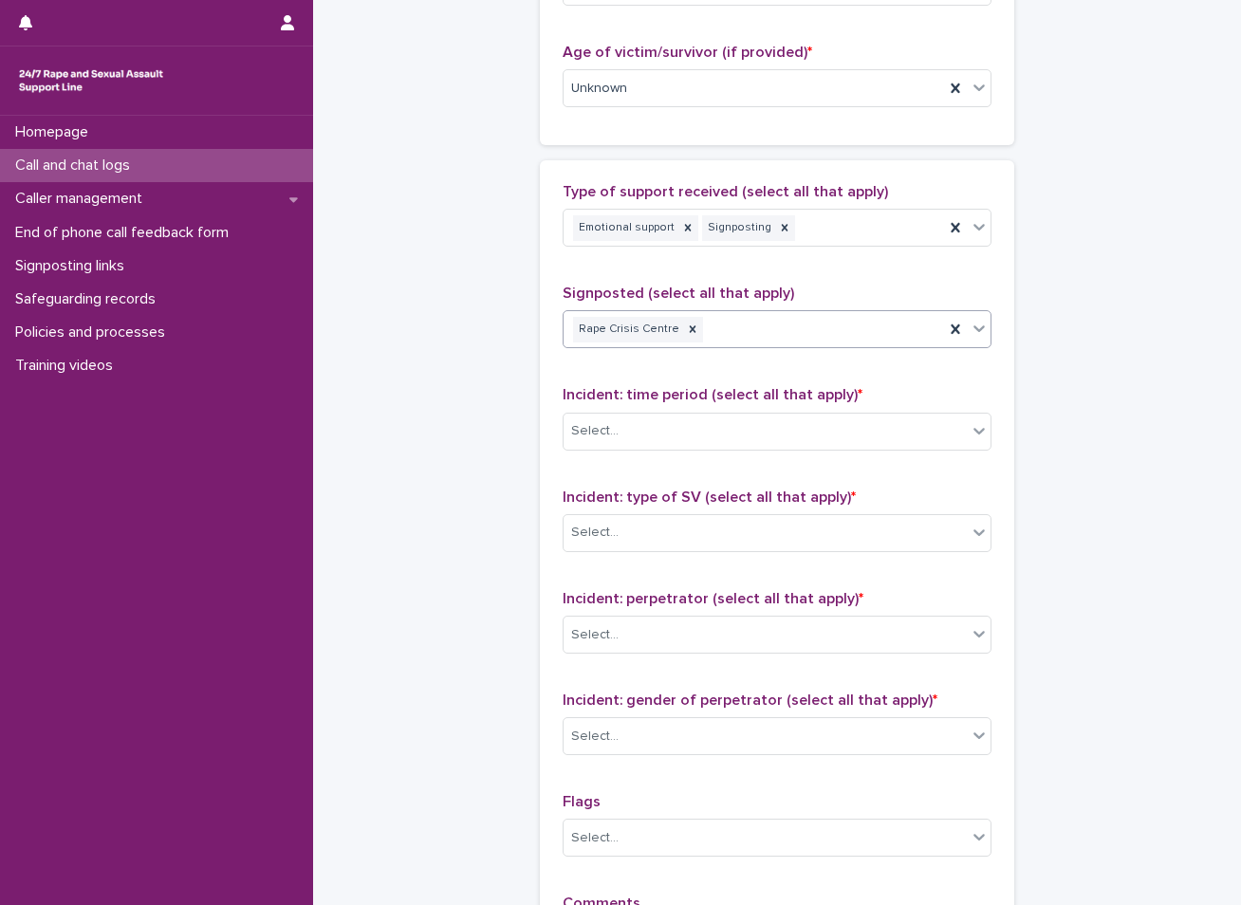
scroll to position [1044, 0]
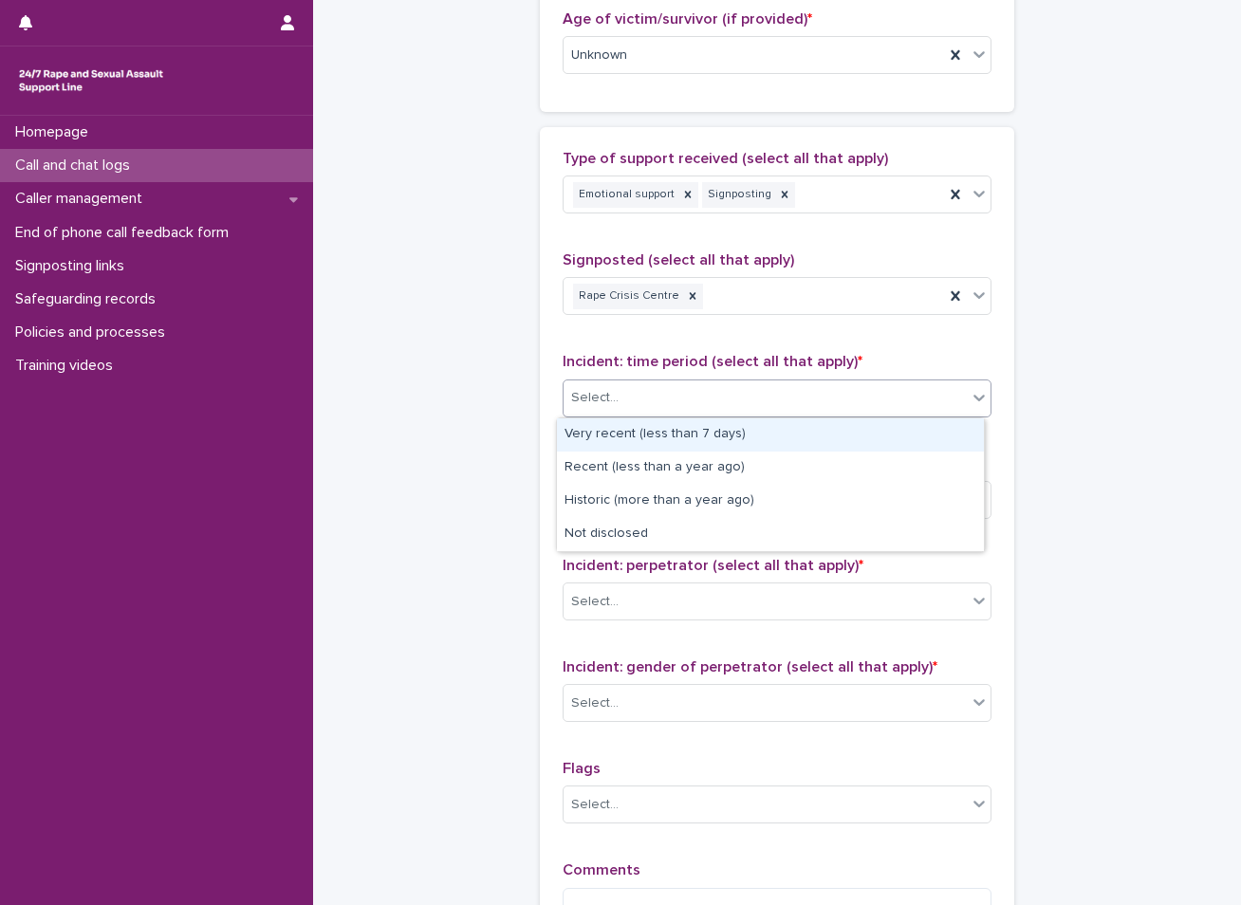
click at [633, 395] on div "Select..." at bounding box center [765, 397] width 403 height 31
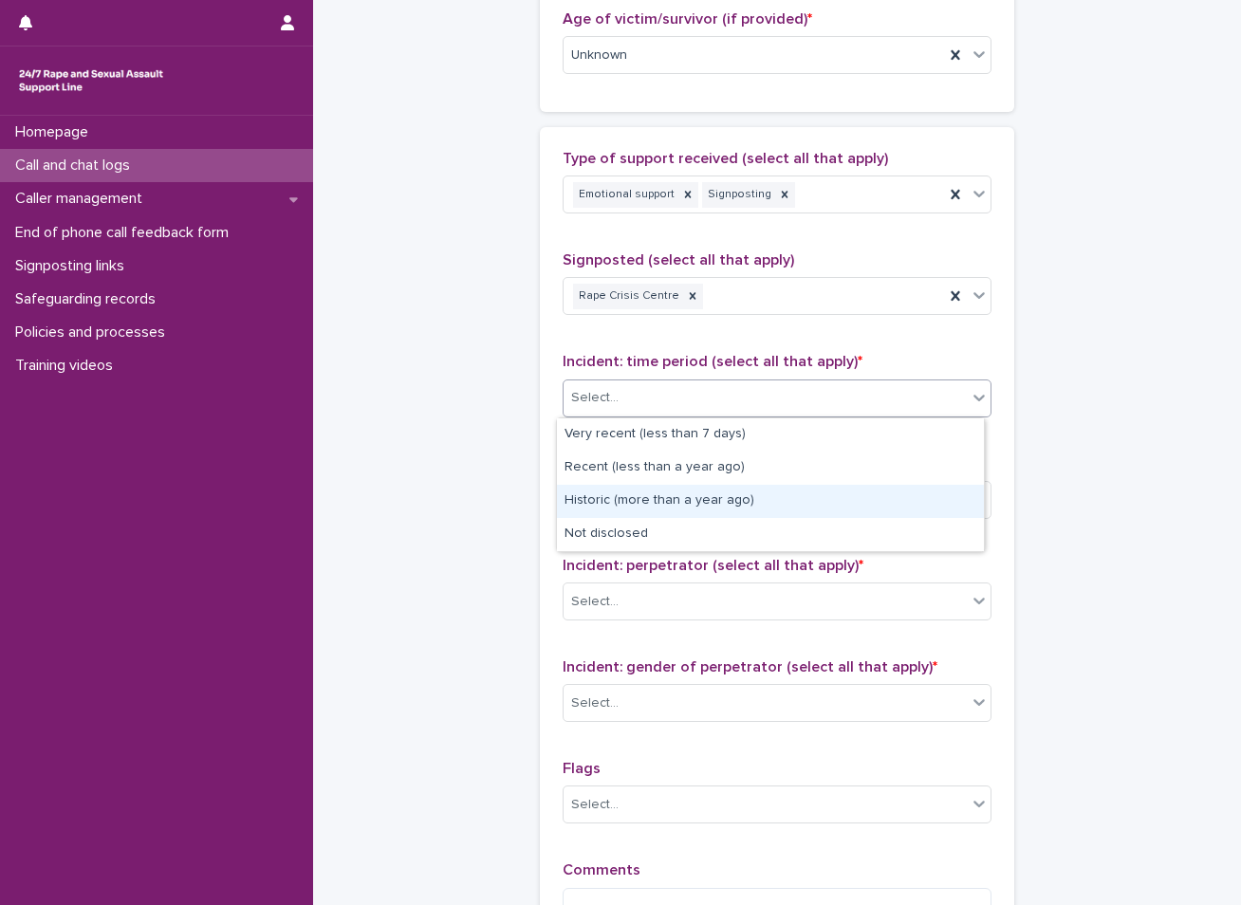
click at [609, 506] on div "Historic (more than a year ago)" at bounding box center [770, 501] width 427 height 33
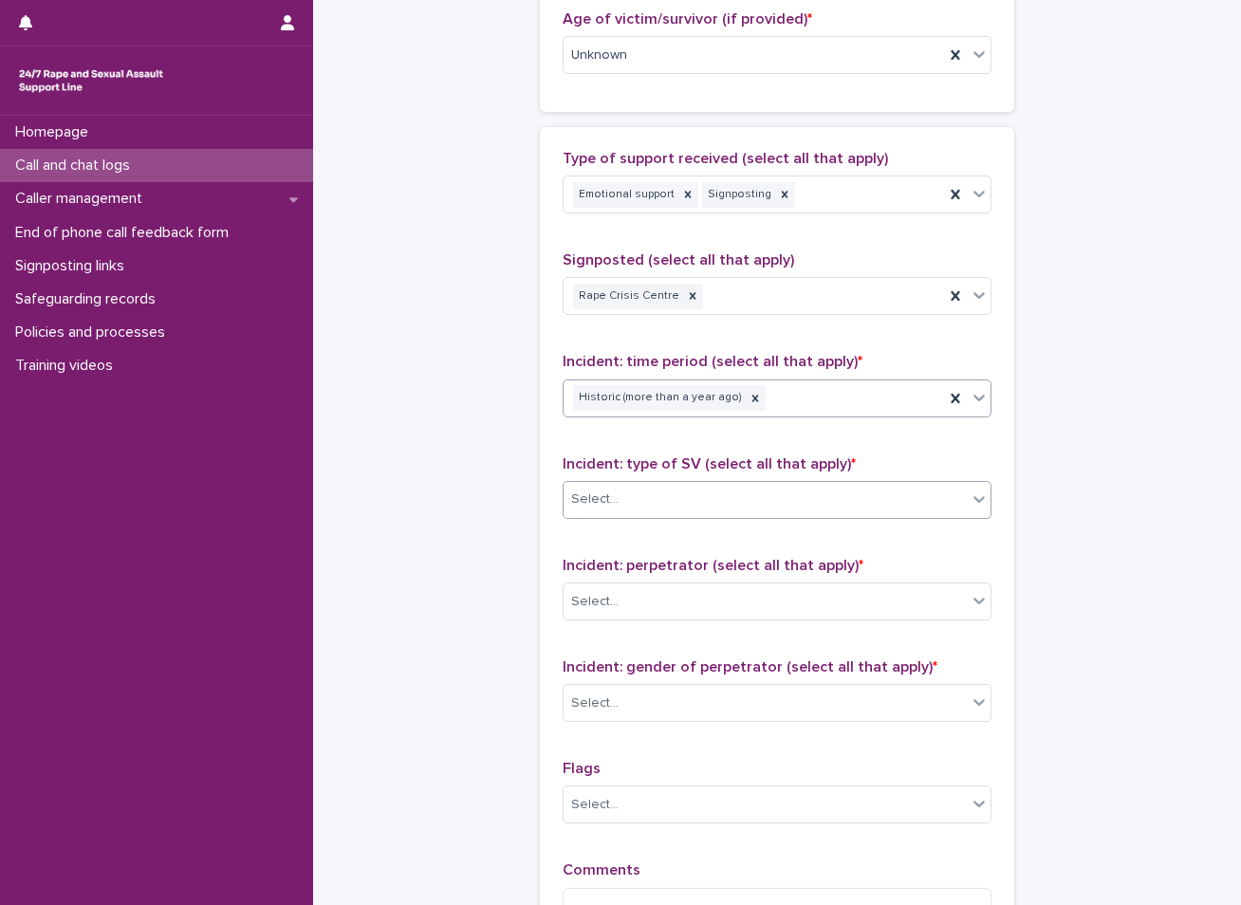
click at [609, 504] on div "Select..." at bounding box center [594, 500] width 47 height 20
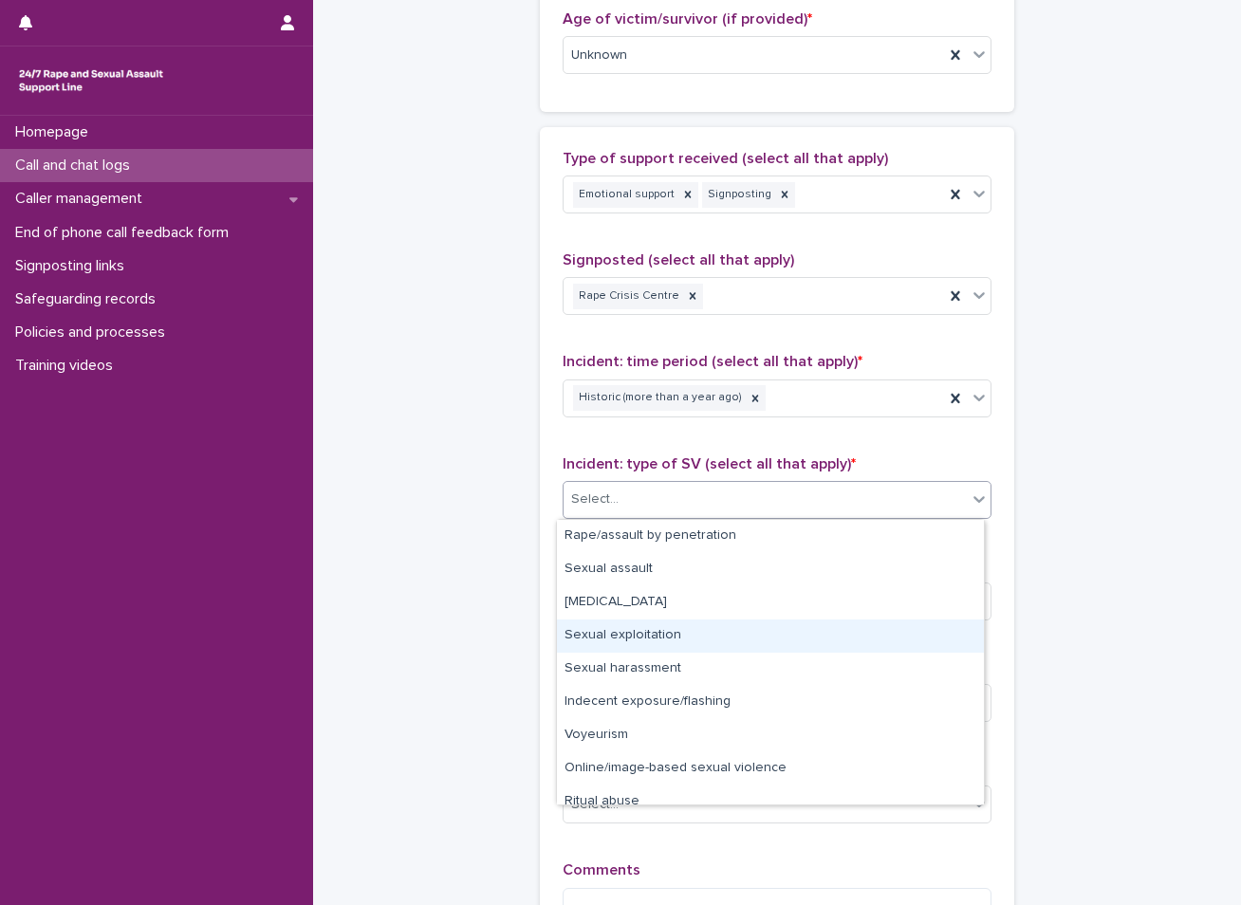
scroll to position [47, 0]
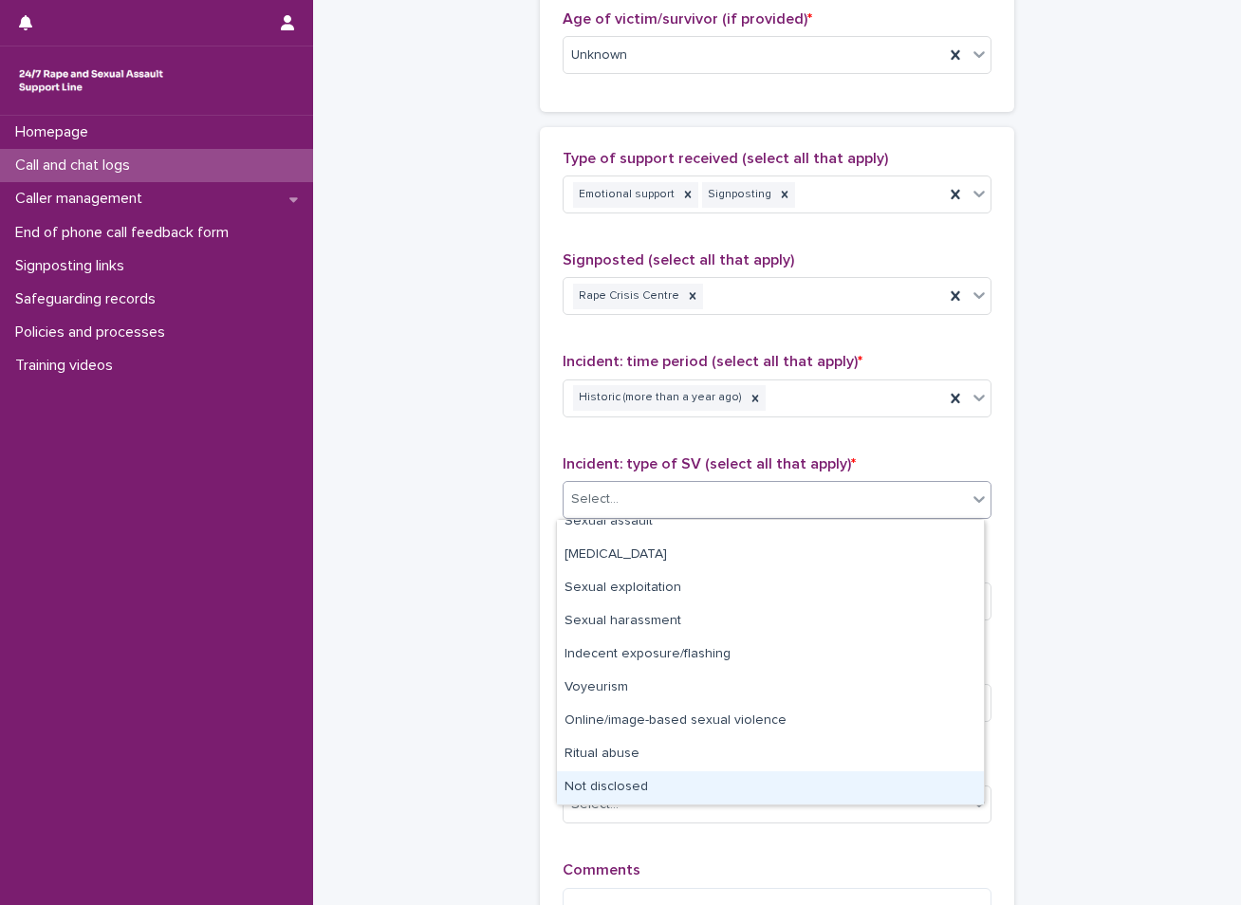
click at [582, 792] on div "Not disclosed" at bounding box center [770, 787] width 427 height 33
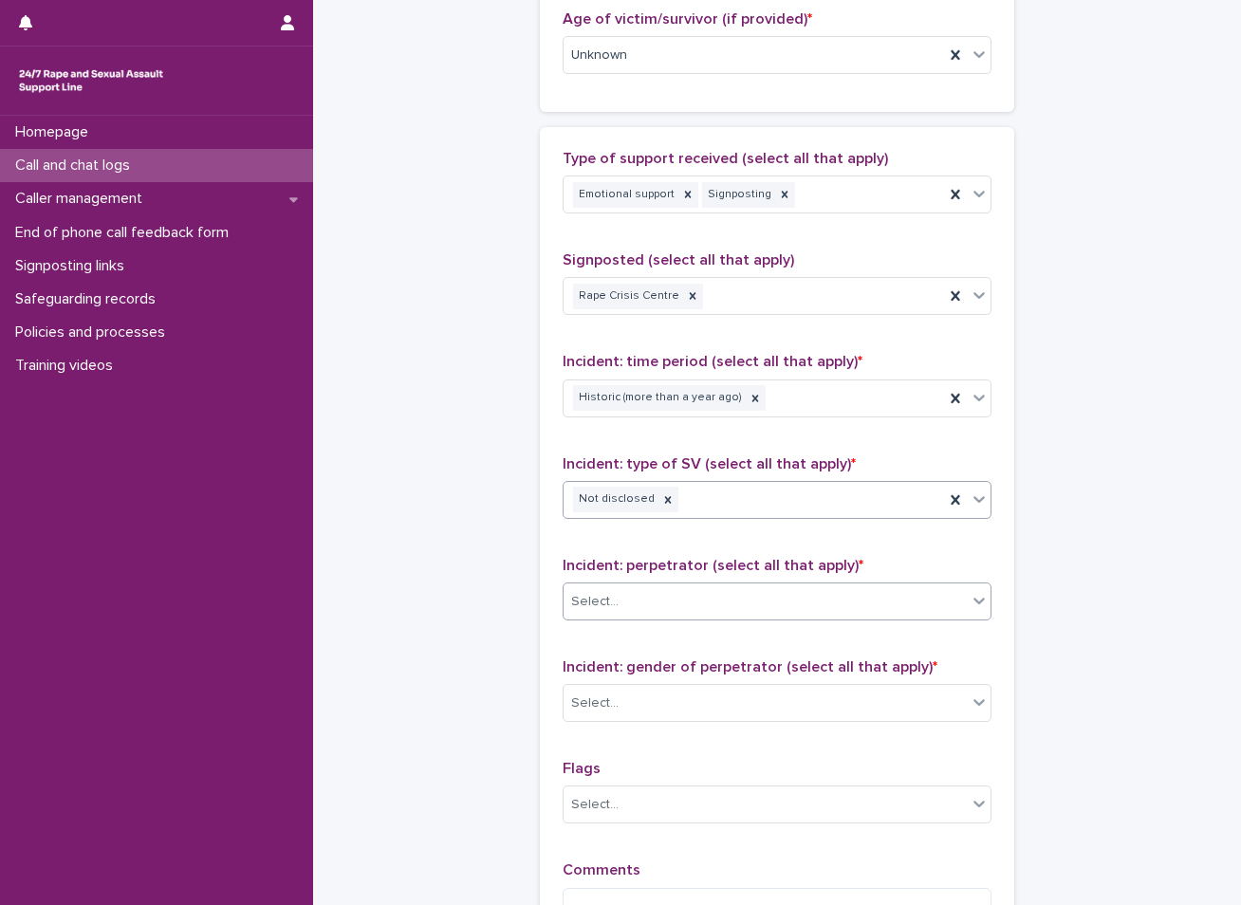
click at [602, 595] on div "Select..." at bounding box center [594, 602] width 47 height 20
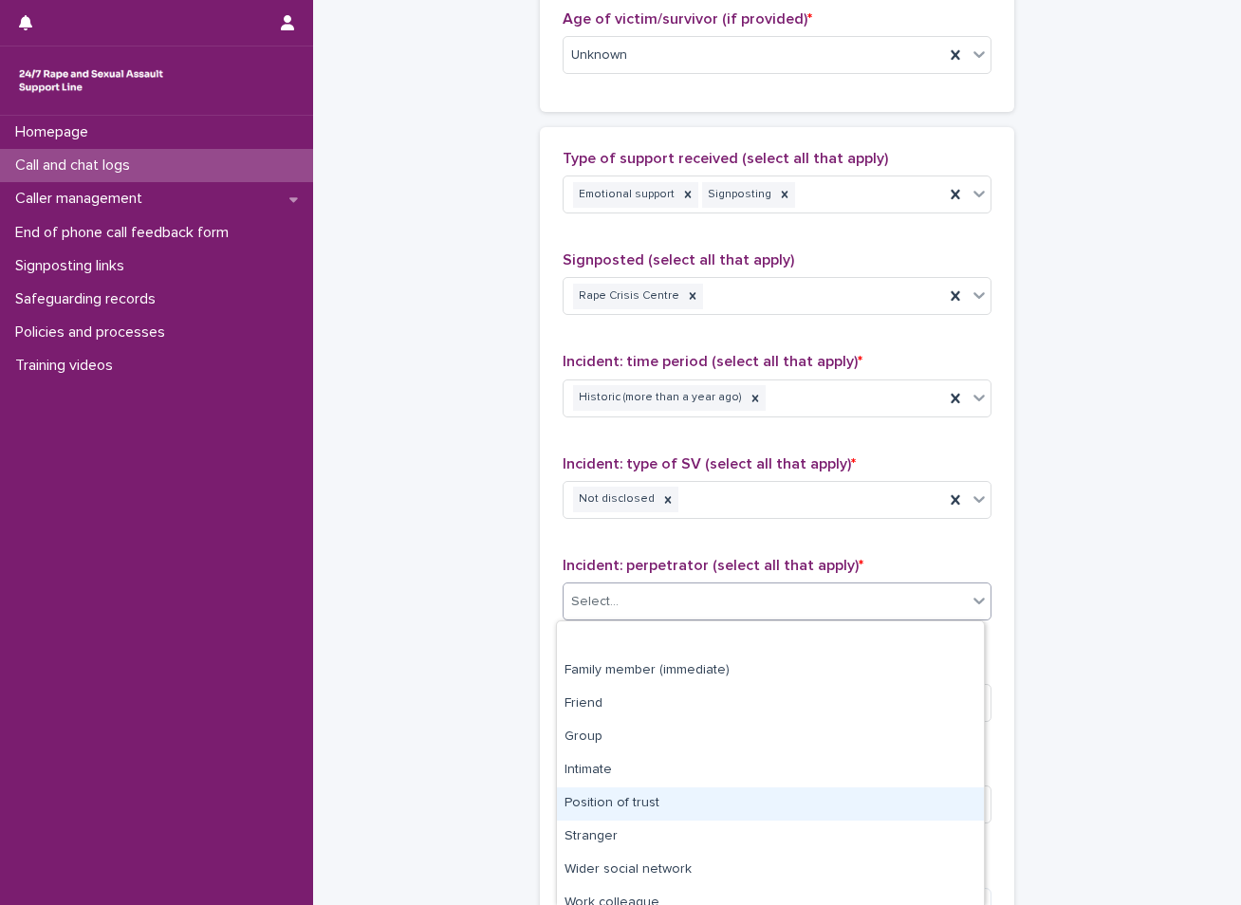
scroll to position [81, 0]
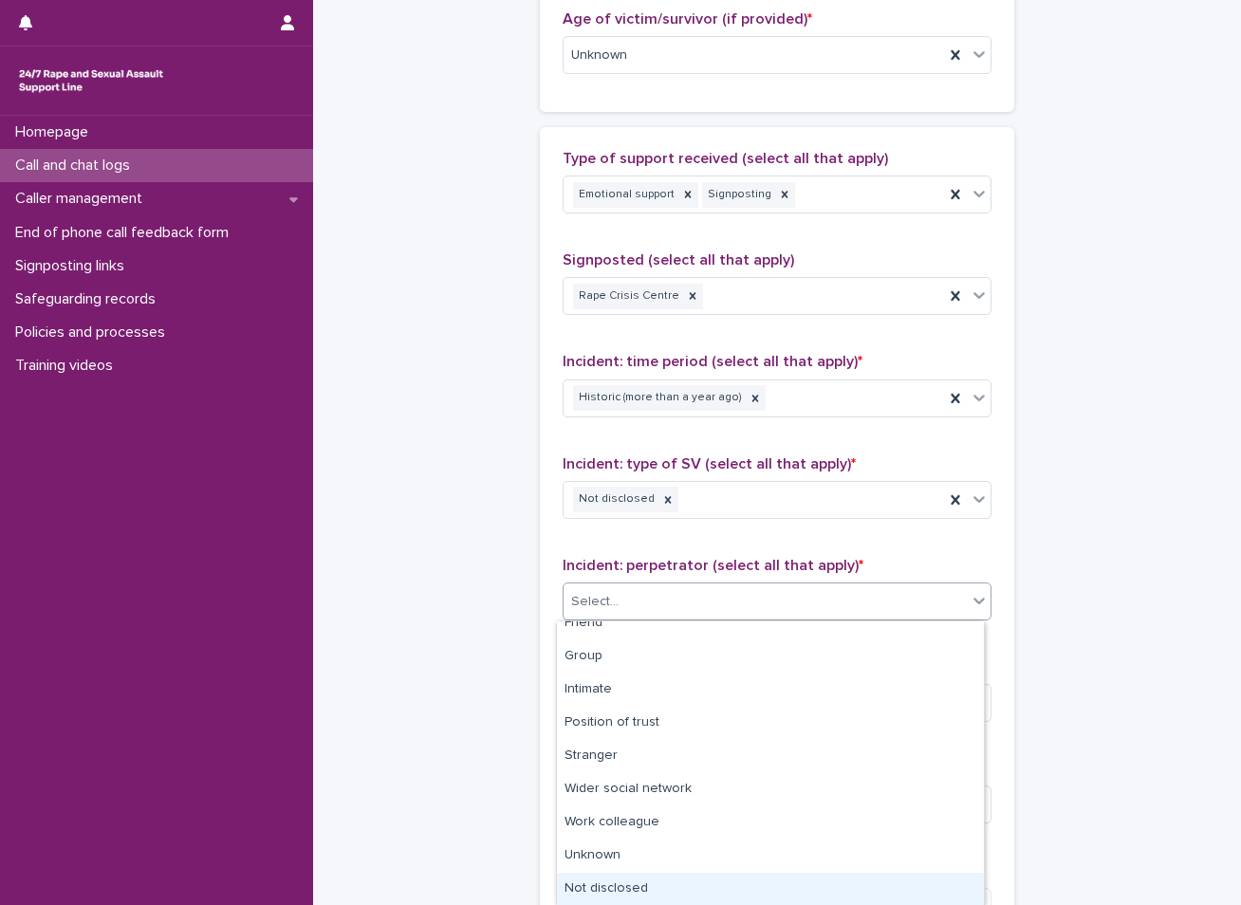
click at [621, 897] on div "Not disclosed" at bounding box center [770, 889] width 427 height 33
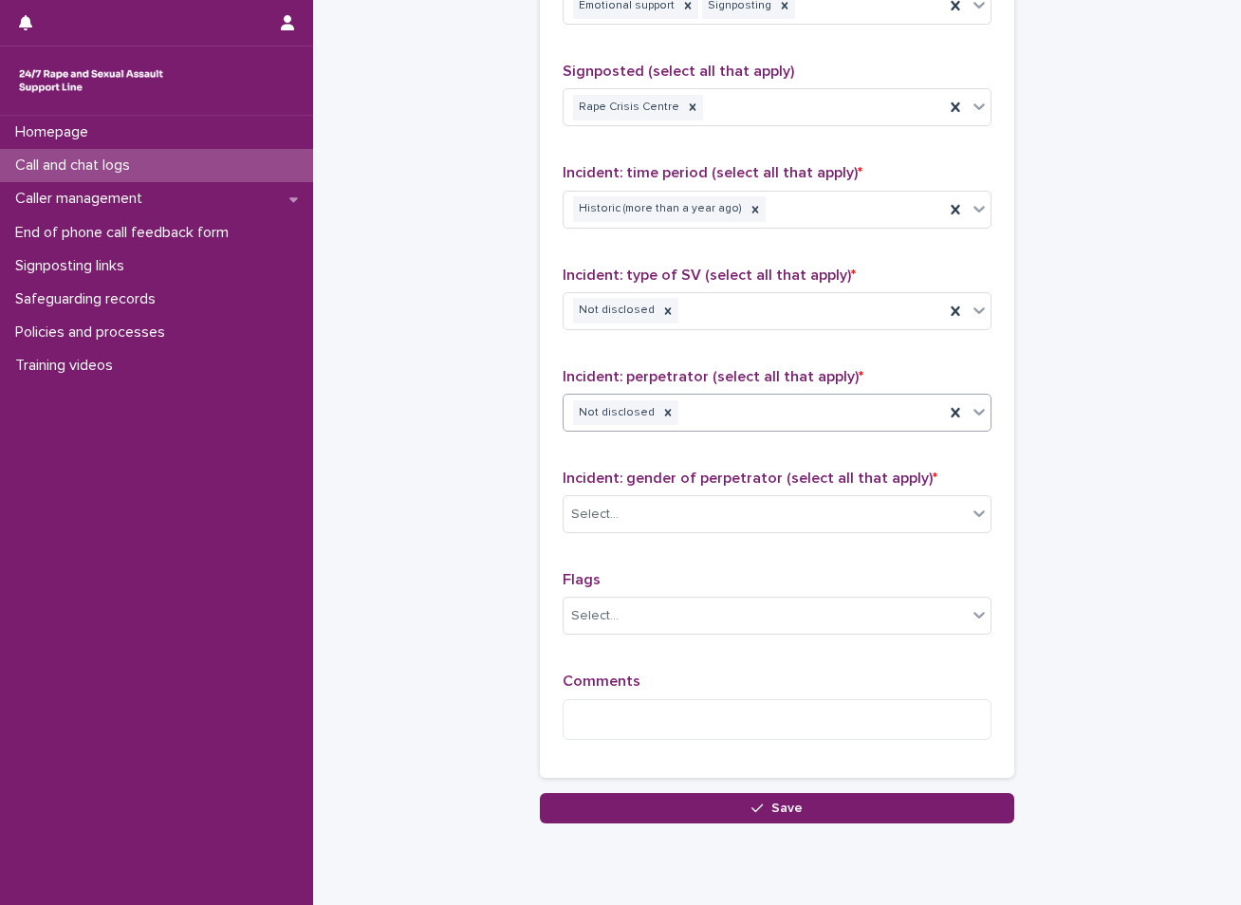
scroll to position [1233, 0]
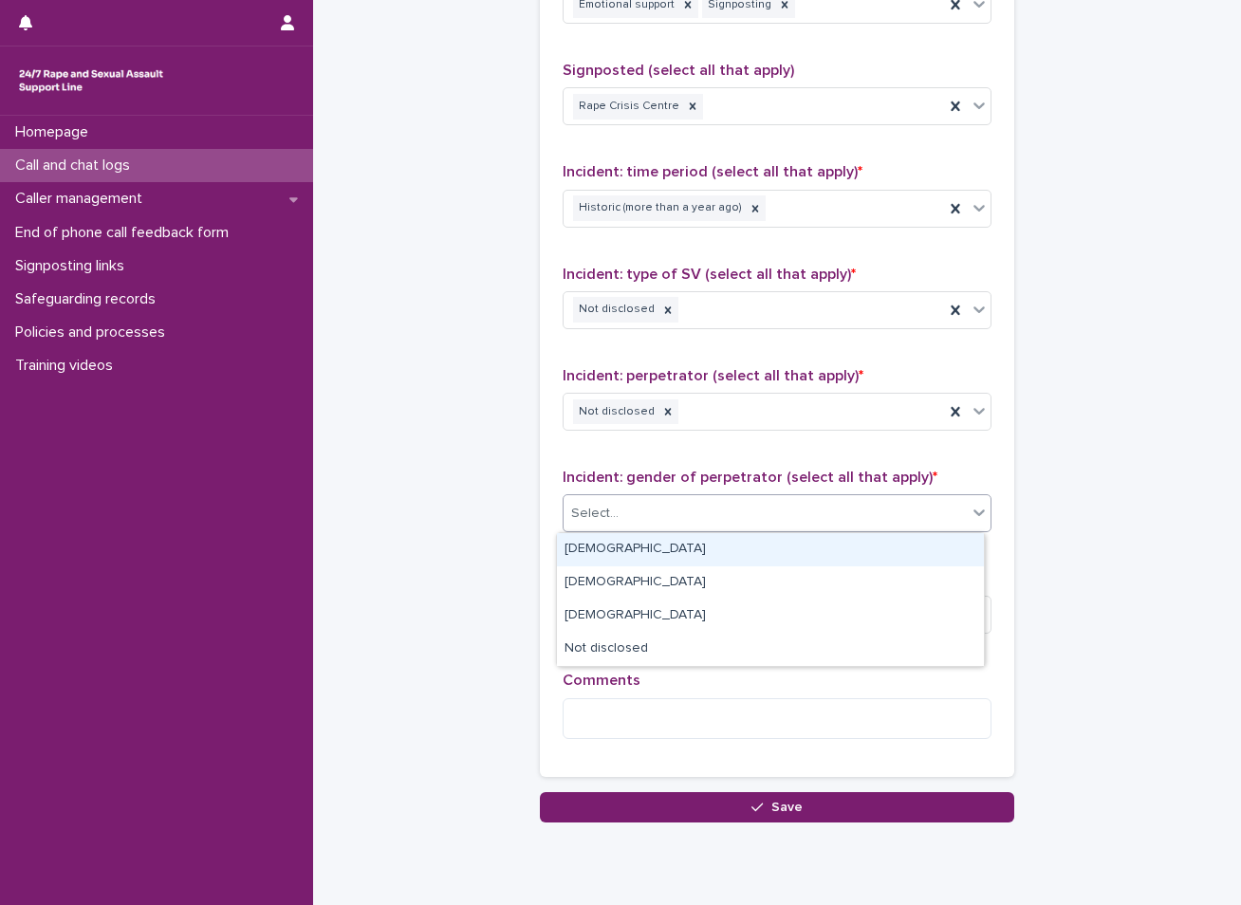
click at [707, 508] on div "Select..." at bounding box center [765, 513] width 403 height 31
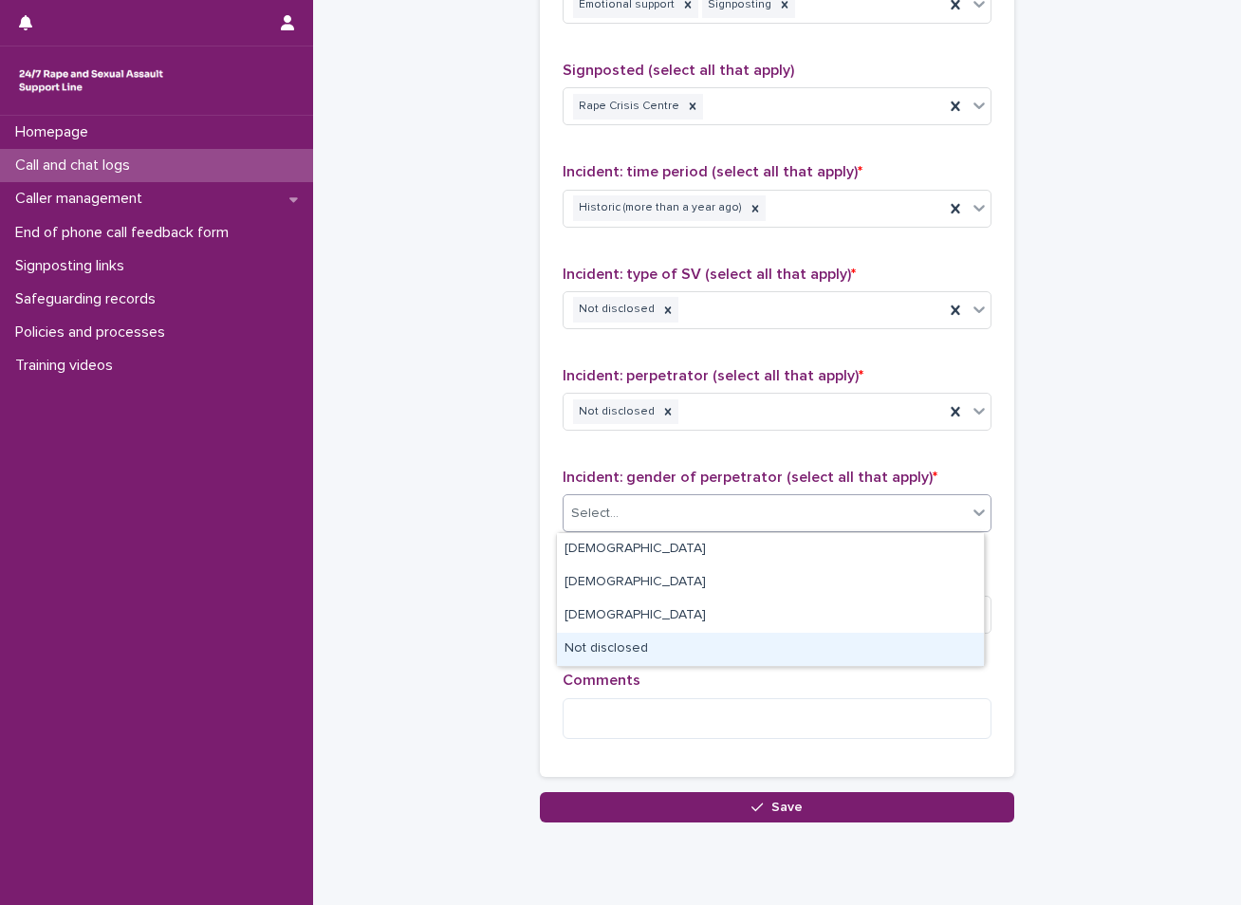
click at [593, 653] on div "Not disclosed" at bounding box center [770, 649] width 427 height 33
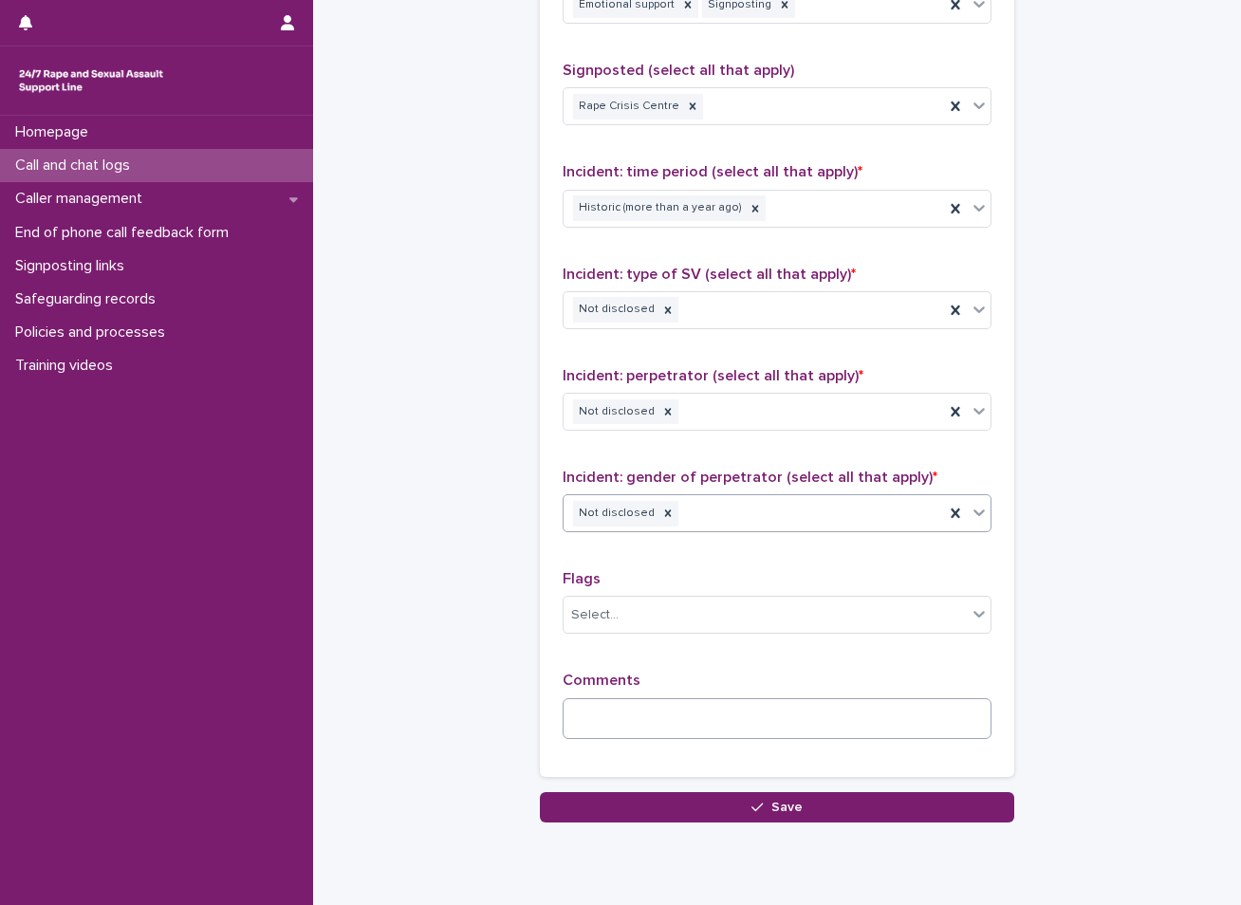
scroll to position [1299, 0]
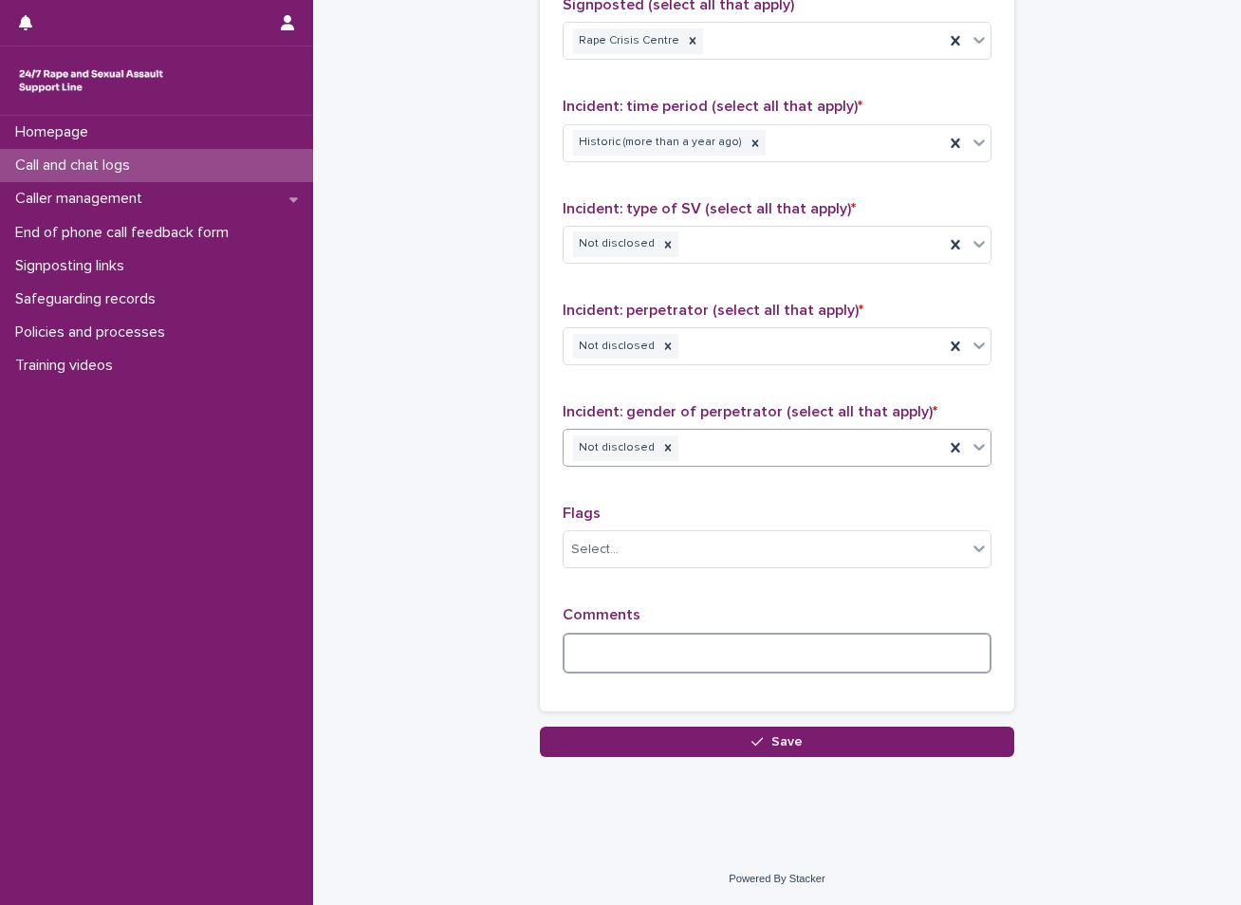
click at [689, 647] on textarea at bounding box center [777, 653] width 429 height 41
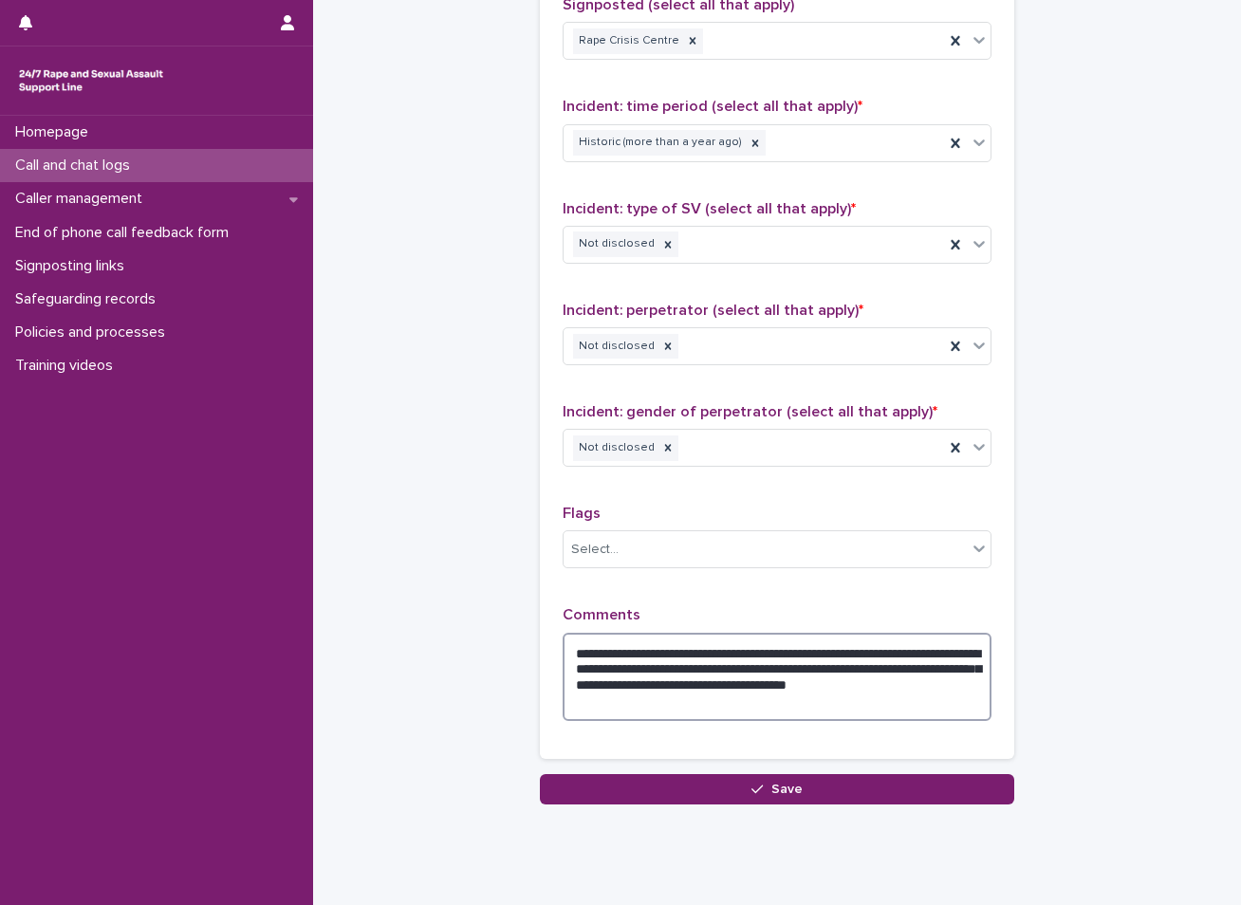
click at [658, 650] on textarea "**********" at bounding box center [777, 677] width 429 height 88
click at [920, 670] on textarea "**********" at bounding box center [777, 677] width 429 height 88
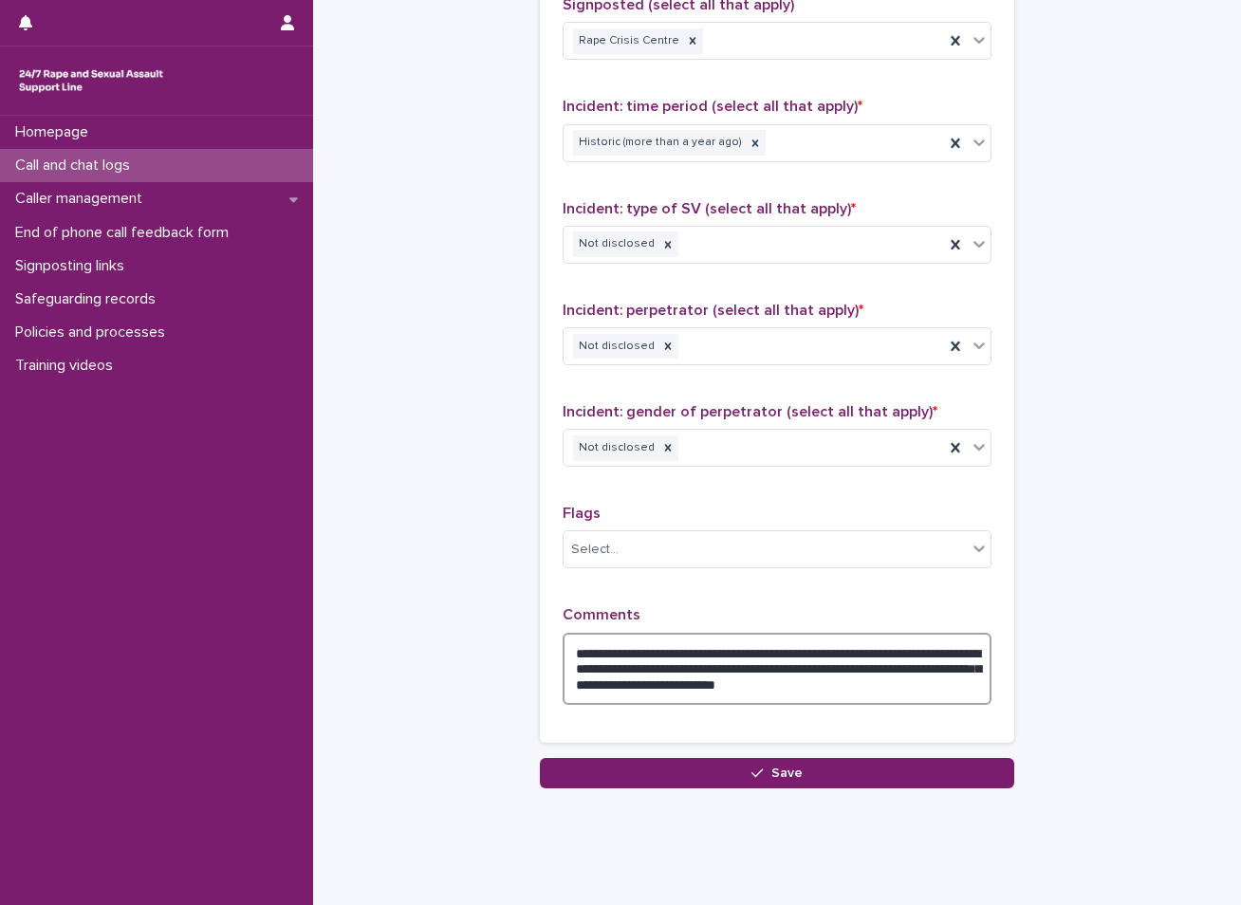
click at [820, 668] on textarea "**********" at bounding box center [777, 669] width 429 height 72
click at [835, 654] on textarea "**********" at bounding box center [777, 669] width 429 height 72
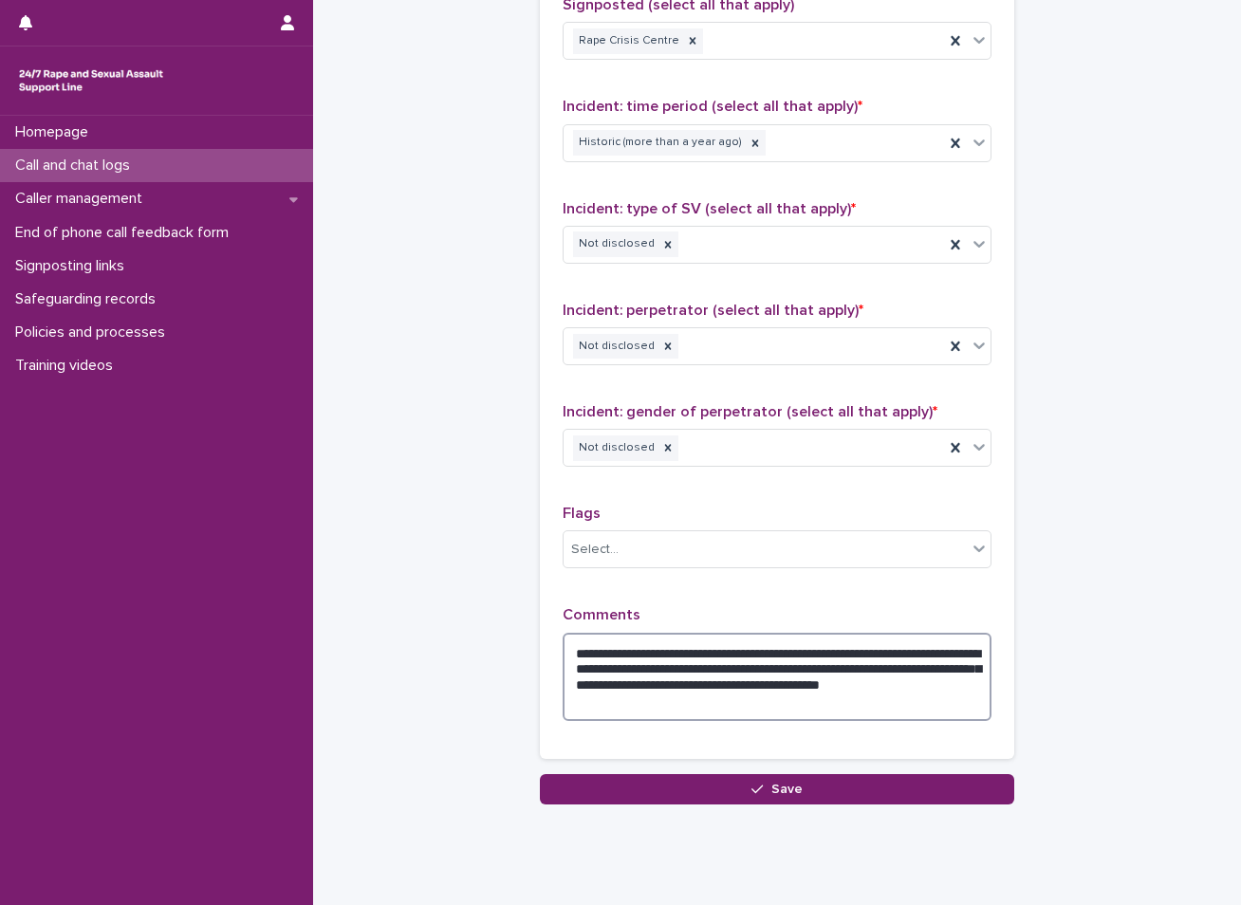
click at [579, 669] on textarea "**********" at bounding box center [777, 677] width 429 height 88
click at [782, 689] on textarea "**********" at bounding box center [777, 677] width 429 height 88
click at [685, 698] on textarea "**********" at bounding box center [777, 677] width 429 height 88
click at [949, 670] on textarea "**********" at bounding box center [777, 677] width 429 height 88
click at [630, 685] on textarea "**********" at bounding box center [777, 677] width 429 height 88
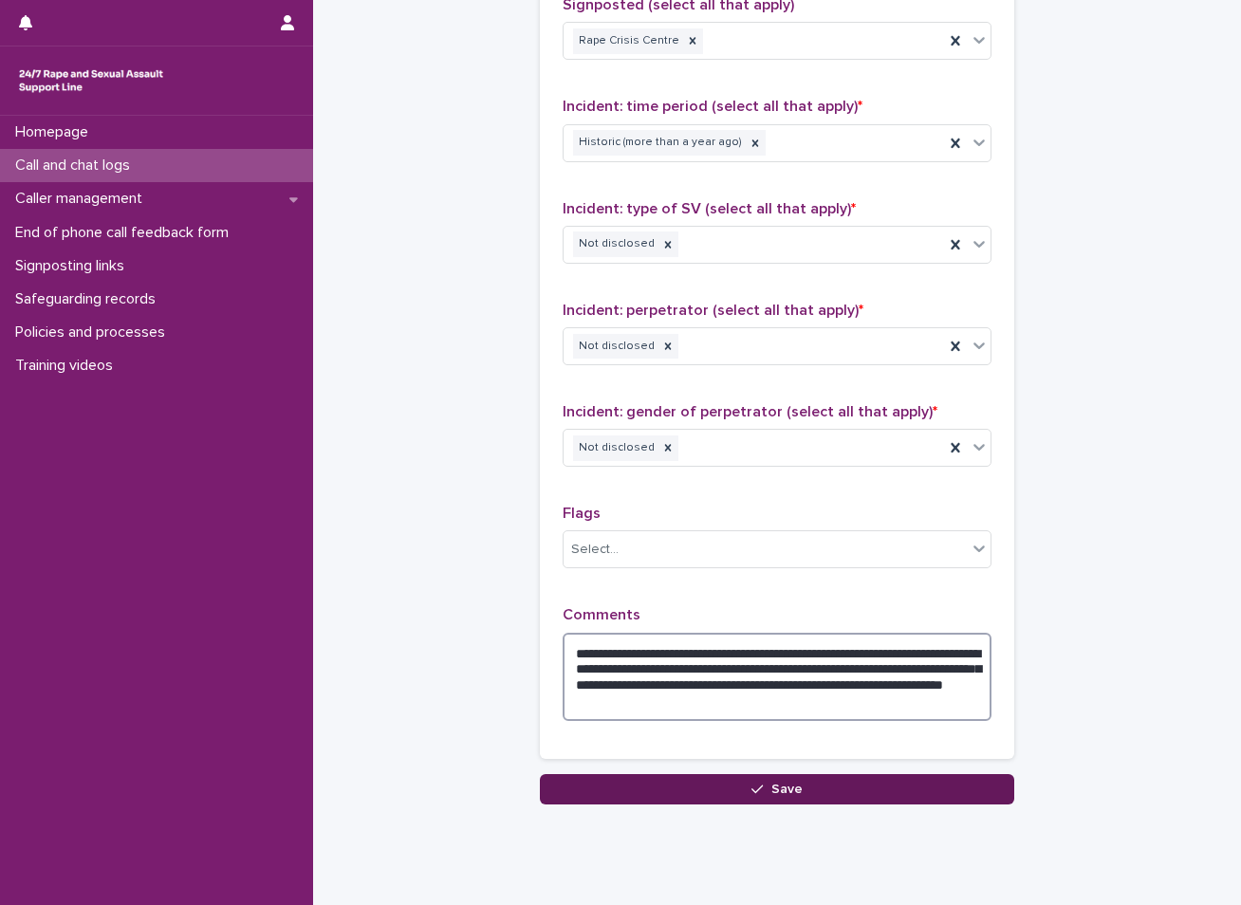
type textarea "**********"
click at [788, 789] on span "Save" at bounding box center [786, 789] width 31 height 13
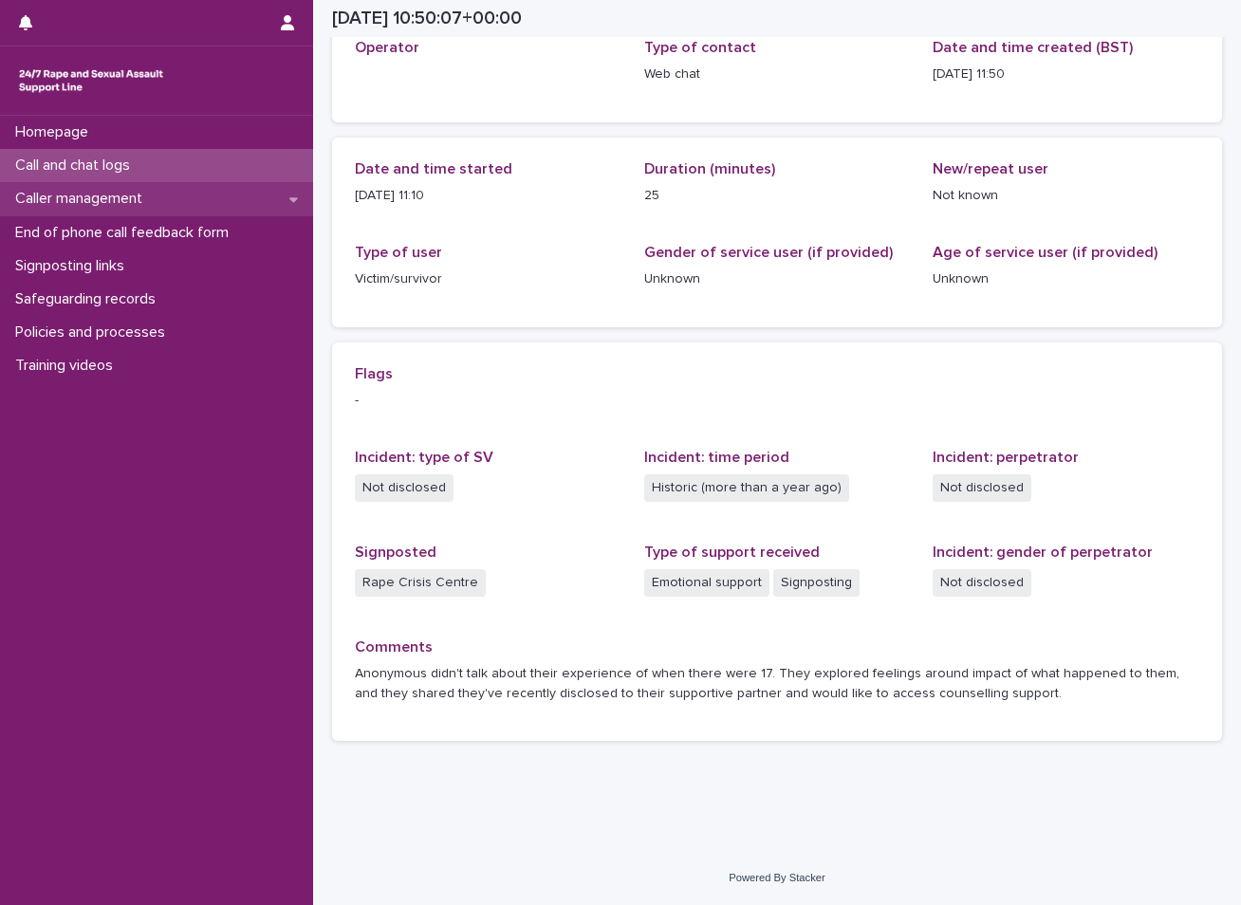
scroll to position [122, 0]
click at [214, 153] on div "Call and chat logs" at bounding box center [156, 165] width 313 height 33
